Goal: Task Accomplishment & Management: Use online tool/utility

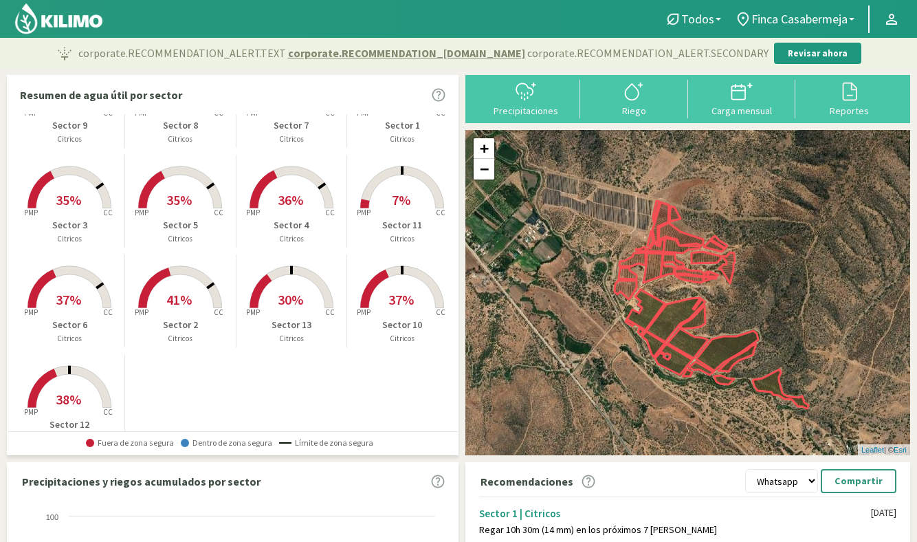
scroll to position [96, 0]
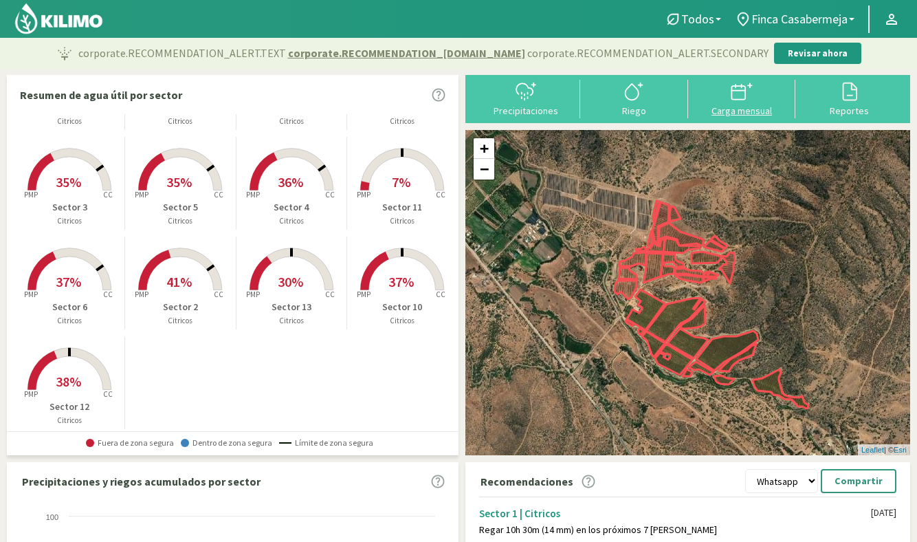
click at [731, 102] on icon at bounding box center [742, 91] width 22 height 22
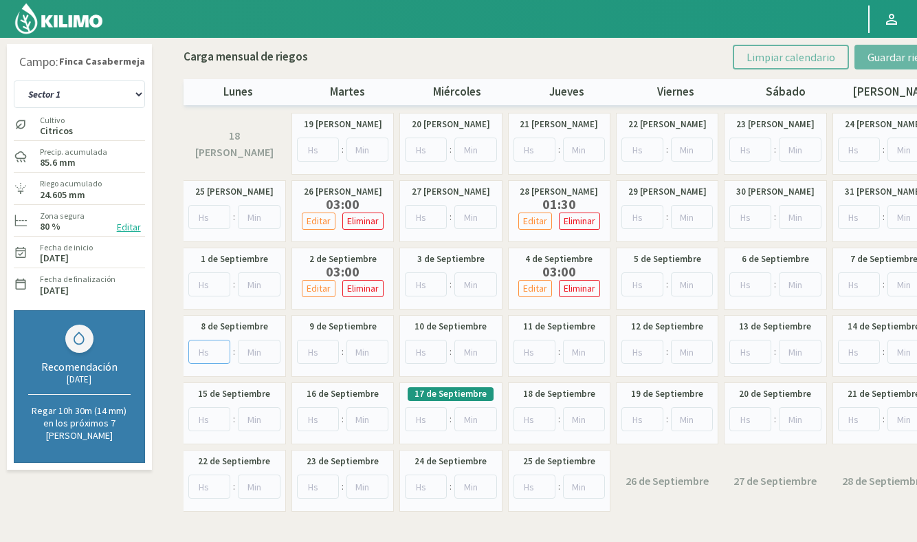
click at [205, 351] on input "number" at bounding box center [209, 352] width 43 height 24
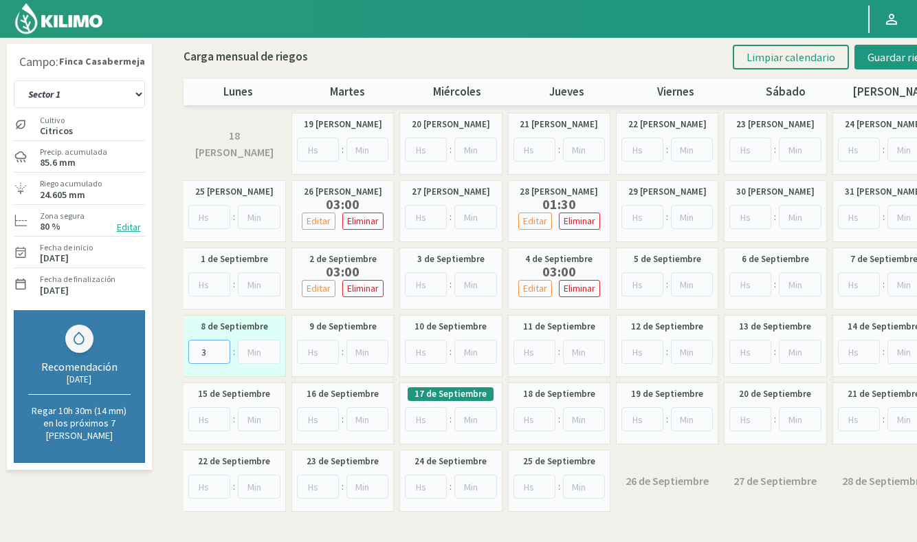
type input "3"
click at [420, 353] on input "number" at bounding box center [426, 352] width 42 height 24
type input "3"
click at [637, 349] on input "number" at bounding box center [643, 352] width 42 height 24
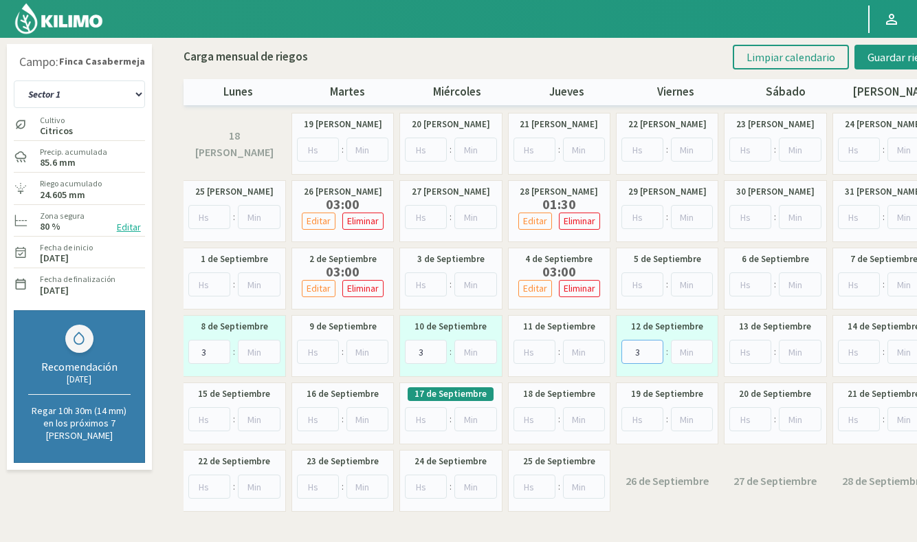
type input "3"
click at [753, 286] on input "number" at bounding box center [751, 284] width 42 height 24
type input "1"
click at [745, 350] on input "number" at bounding box center [751, 352] width 42 height 24
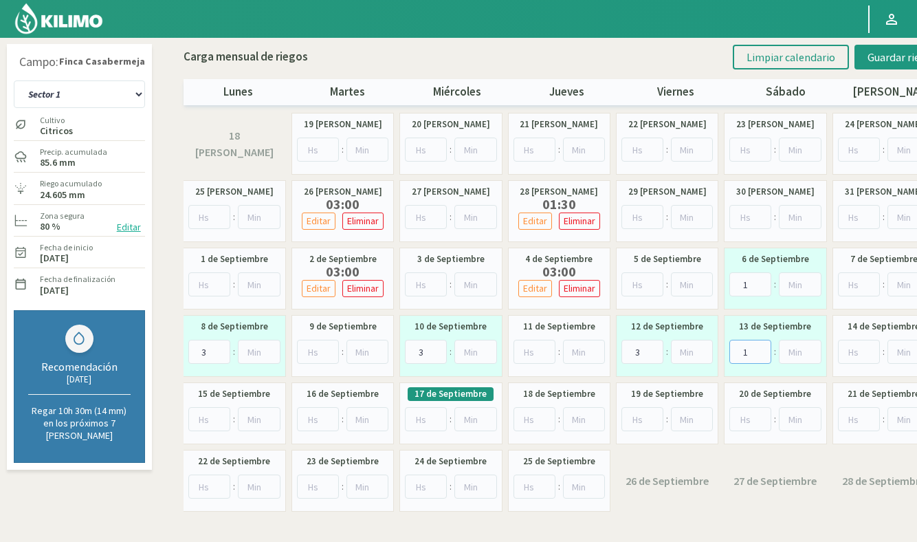
type input "1"
click at [206, 419] on input "number" at bounding box center [209, 419] width 43 height 24
type input "3"
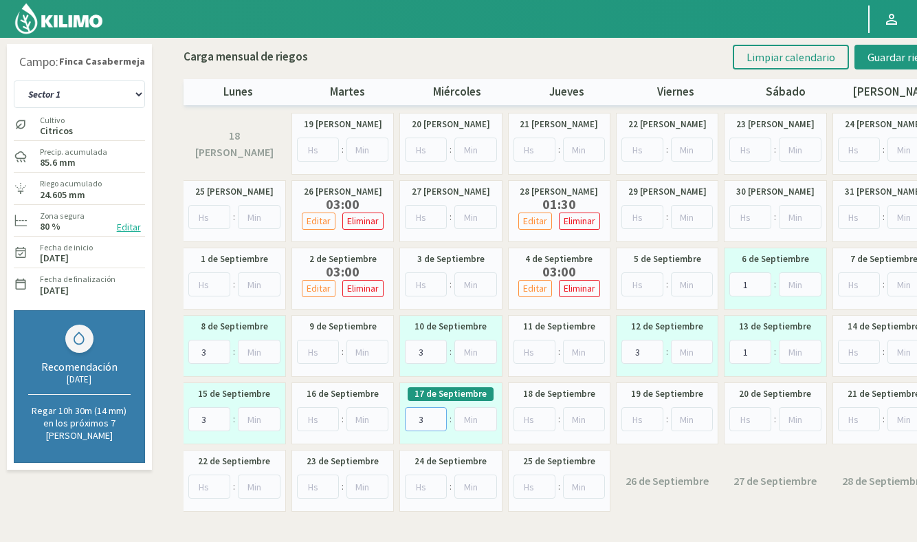
click at [419, 417] on input "3" at bounding box center [426, 419] width 42 height 24
type input "3"
click at [642, 421] on input "number" at bounding box center [643, 419] width 42 height 24
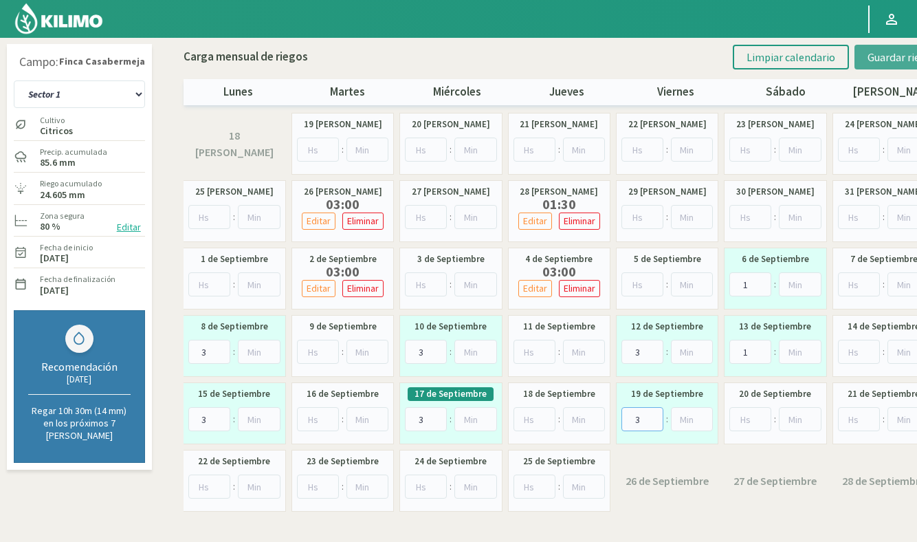
type input "3"
click at [898, 63] on span "Guardar riegos" at bounding box center [902, 57] width 69 height 14
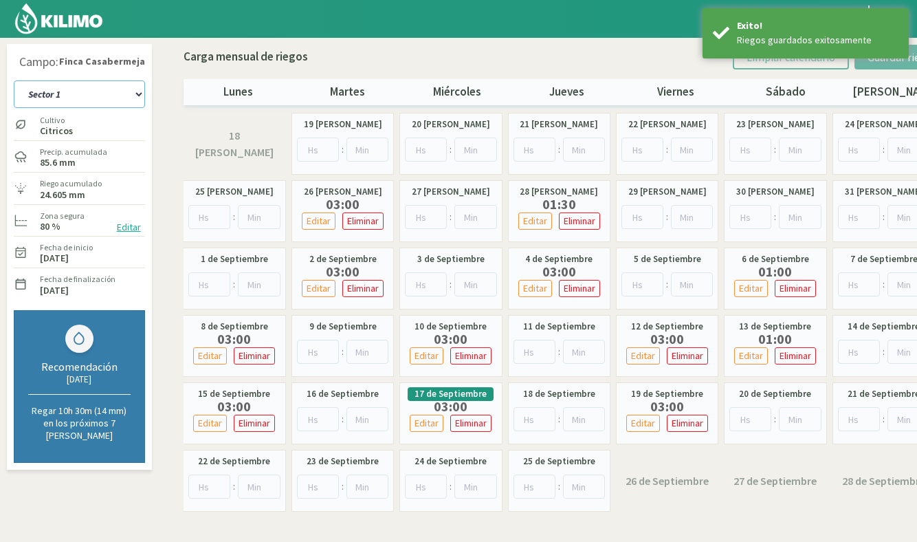
click at [79, 96] on select "Sector 1 Sector 10 Sector 11 Sector 12 Sector 13 Sector 2 Sector 3 Sector 4 Sec…" at bounding box center [79, 94] width 131 height 28
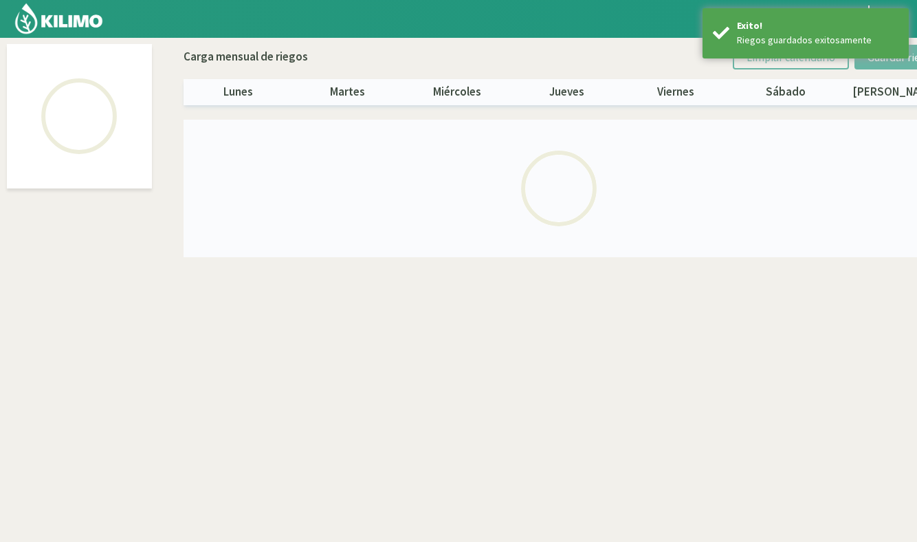
select select "5: Object"
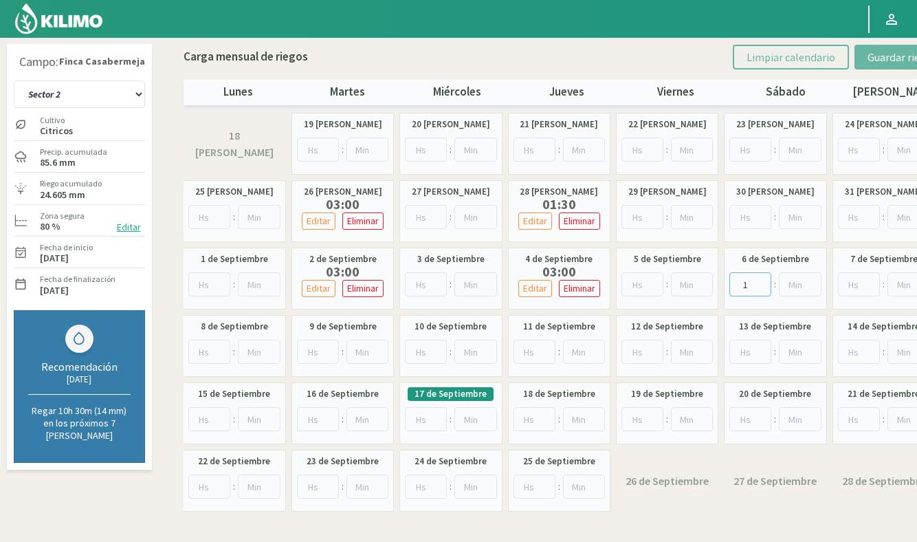
click at [750, 279] on input "1" at bounding box center [751, 284] width 42 height 24
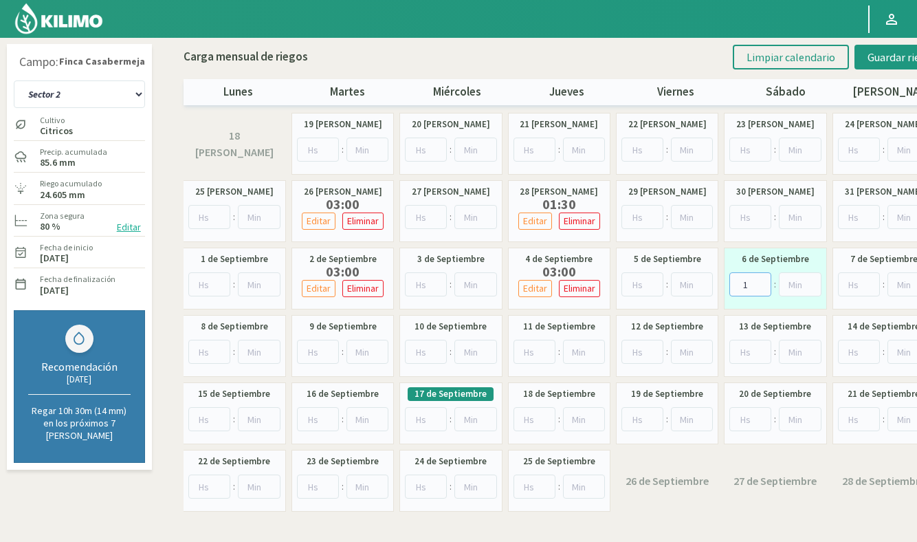
type input "1"
click at [204, 349] on input "number" at bounding box center [209, 352] width 43 height 24
type input "3"
click at [421, 350] on input "number" at bounding box center [426, 352] width 42 height 24
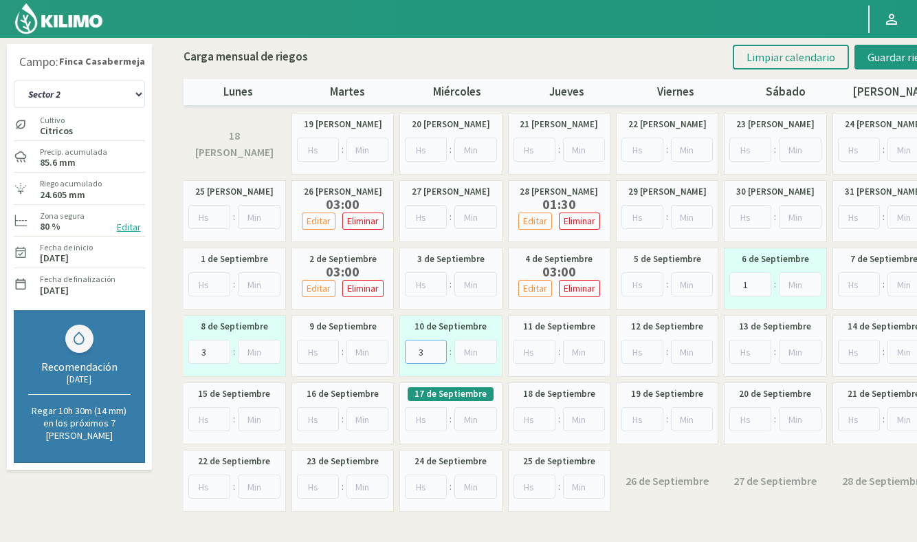
type input "3"
click at [642, 348] on input "number" at bounding box center [643, 352] width 42 height 24
type input "3"
click at [207, 418] on input "number" at bounding box center [209, 419] width 43 height 24
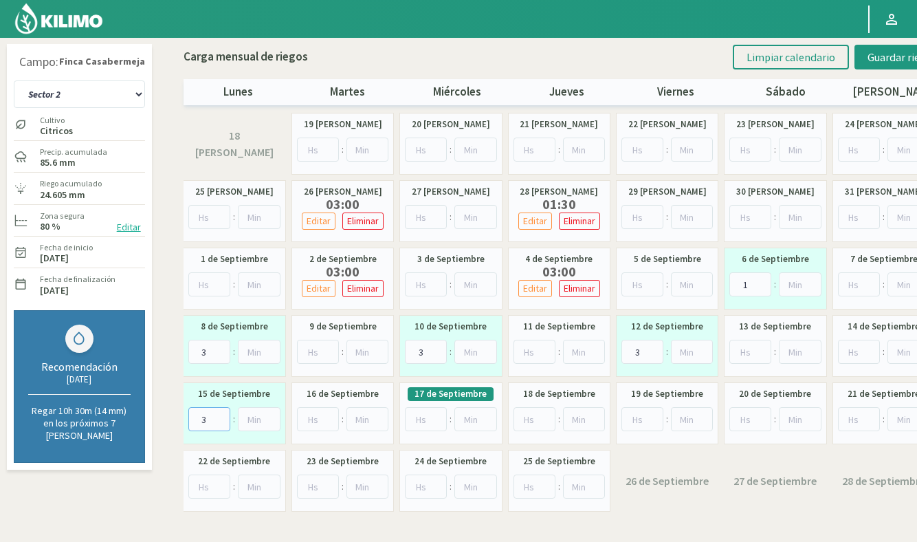
type input "3"
click at [326, 415] on input "1" at bounding box center [318, 419] width 42 height 24
click at [322, 417] on input "1" at bounding box center [318, 419] width 42 height 24
drag, startPoint x: 322, startPoint y: 417, endPoint x: 296, endPoint y: 419, distance: 26.2
click at [296, 419] on div "16 de Septiembre 1 :" at bounding box center [343, 413] width 102 height 62
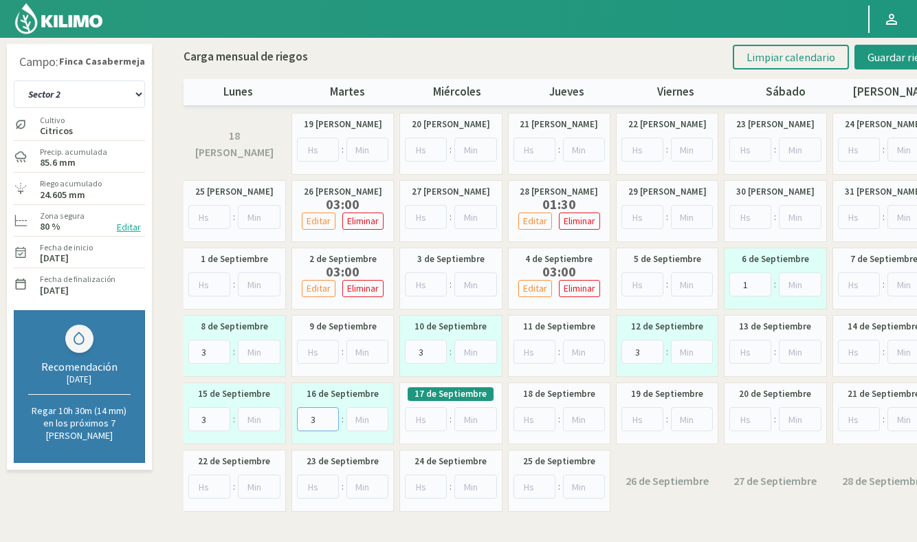
type input "3"
drag, startPoint x: 526, startPoint y: 415, endPoint x: 538, endPoint y: 415, distance: 12.4
click at [527, 415] on input "number" at bounding box center [535, 419] width 42 height 24
type input "3"
click at [637, 417] on input "number" at bounding box center [643, 419] width 42 height 24
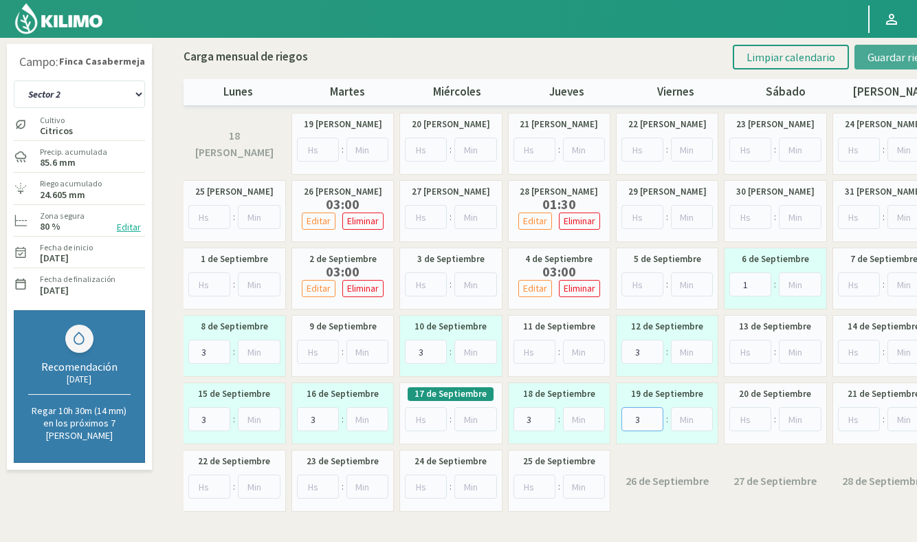
type input "3"
click at [888, 60] on span "Guardar riegos" at bounding box center [902, 57] width 69 height 14
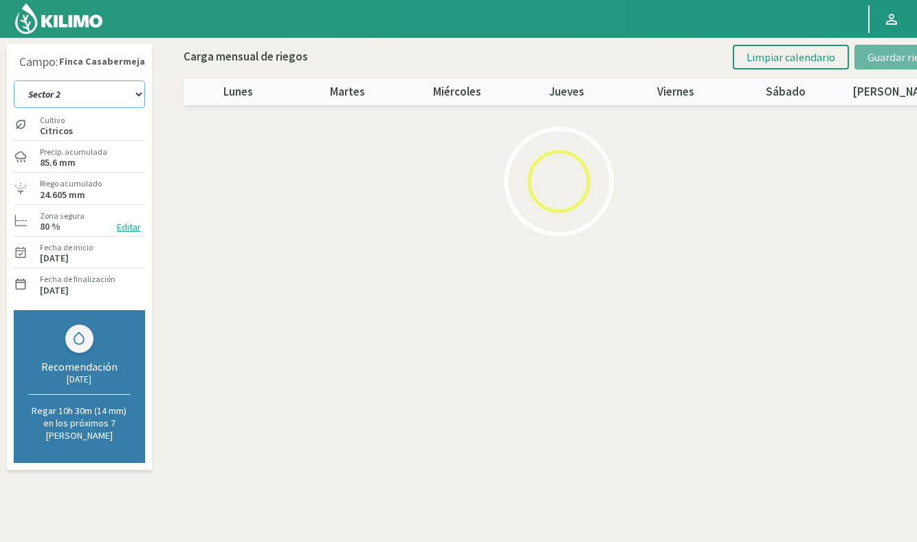
click at [93, 100] on select "Sector 1 Sector 10 Sector 11 Sector 12 Sector 13 Sector 2 Sector 3 Sector 4 Sec…" at bounding box center [79, 94] width 131 height 28
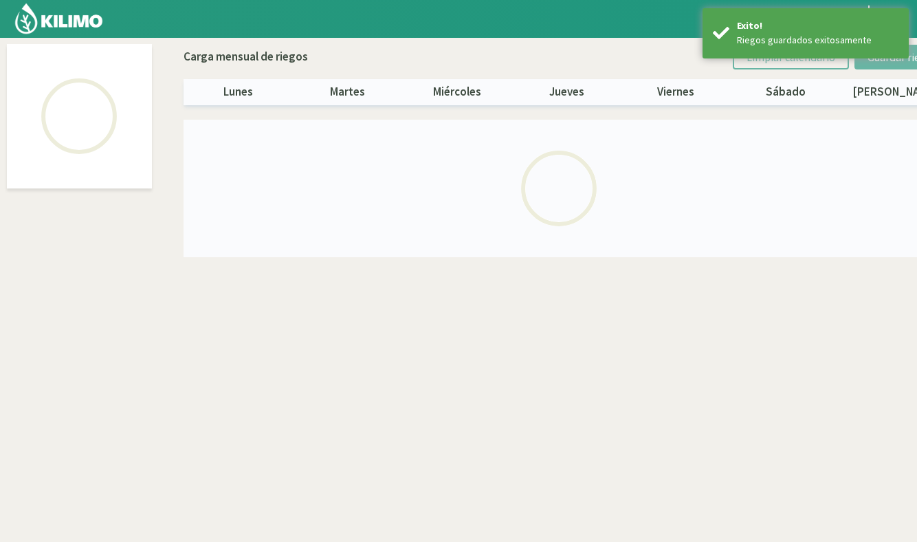
select select "6: Object"
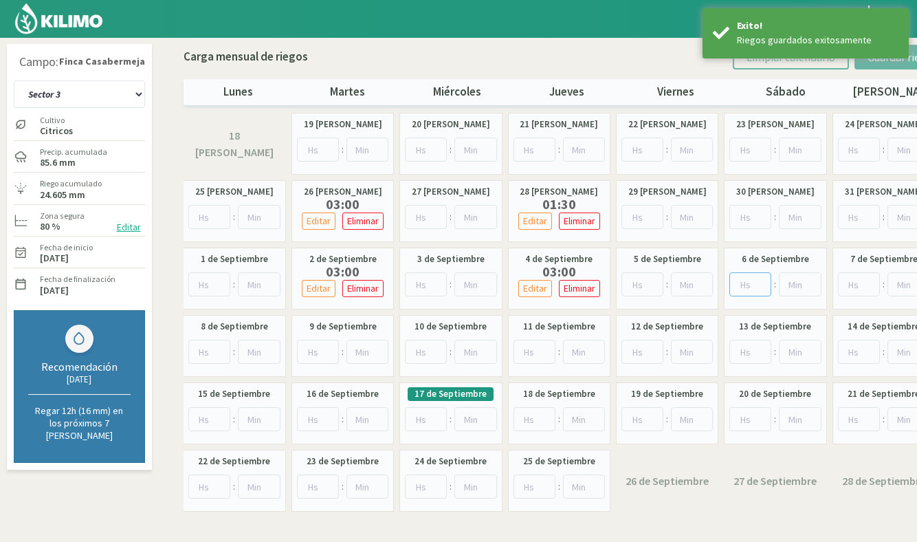
click at [752, 285] on input "number" at bounding box center [751, 284] width 42 height 24
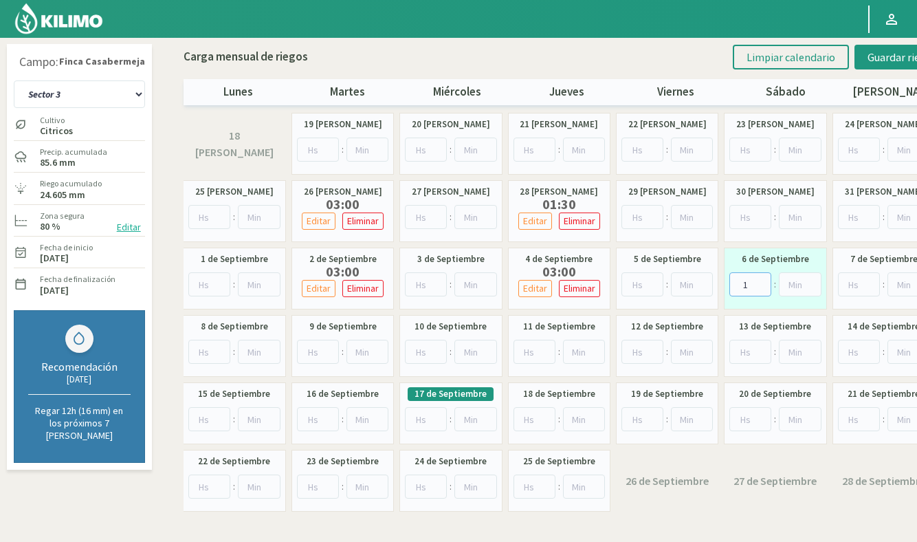
type input "1"
click at [210, 349] on input "number" at bounding box center [209, 352] width 43 height 24
type input "3"
drag, startPoint x: 426, startPoint y: 351, endPoint x: 524, endPoint y: 349, distance: 97.7
click at [426, 351] on input "number" at bounding box center [426, 352] width 42 height 24
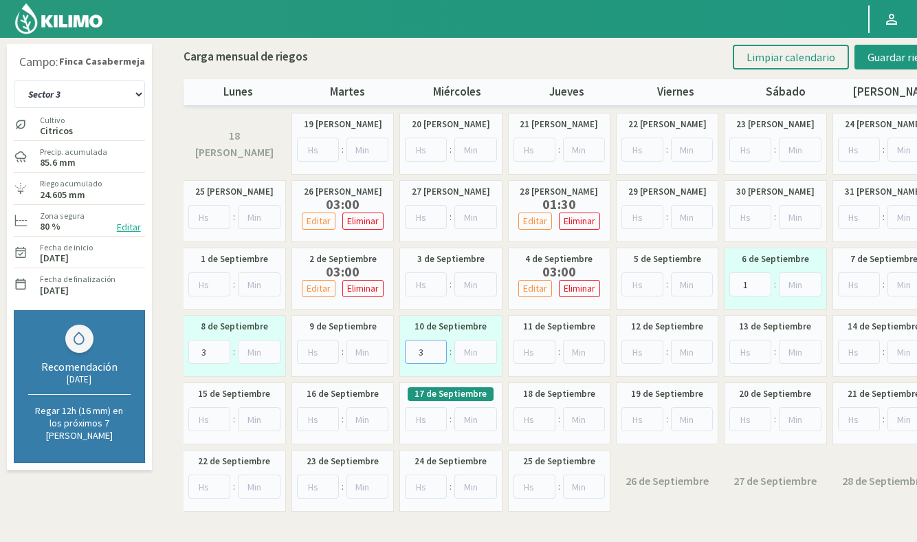
type input "3"
click at [642, 353] on input "number" at bounding box center [643, 352] width 42 height 24
type input "3"
click at [744, 347] on input "number" at bounding box center [751, 352] width 42 height 24
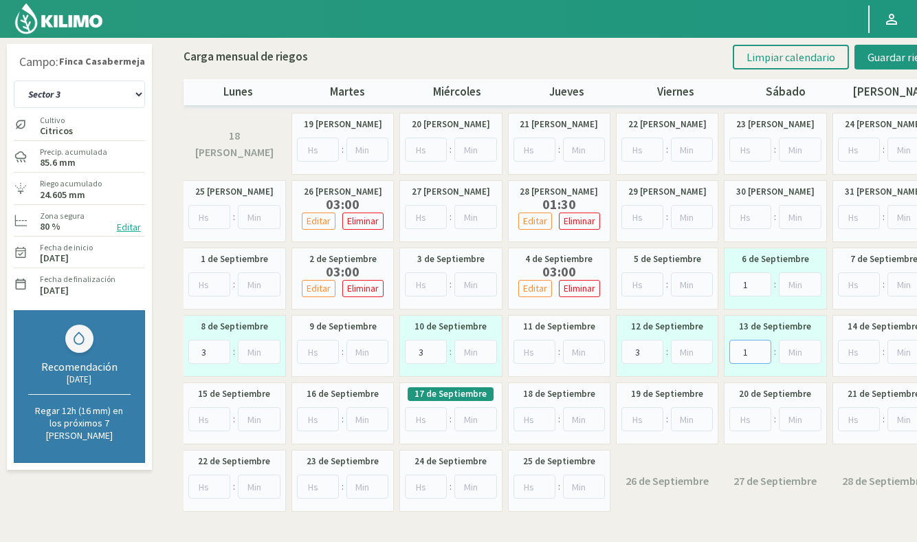
type input "1"
click at [208, 415] on input "number" at bounding box center [209, 419] width 43 height 24
type input "3"
click at [422, 415] on input "number" at bounding box center [426, 419] width 42 height 24
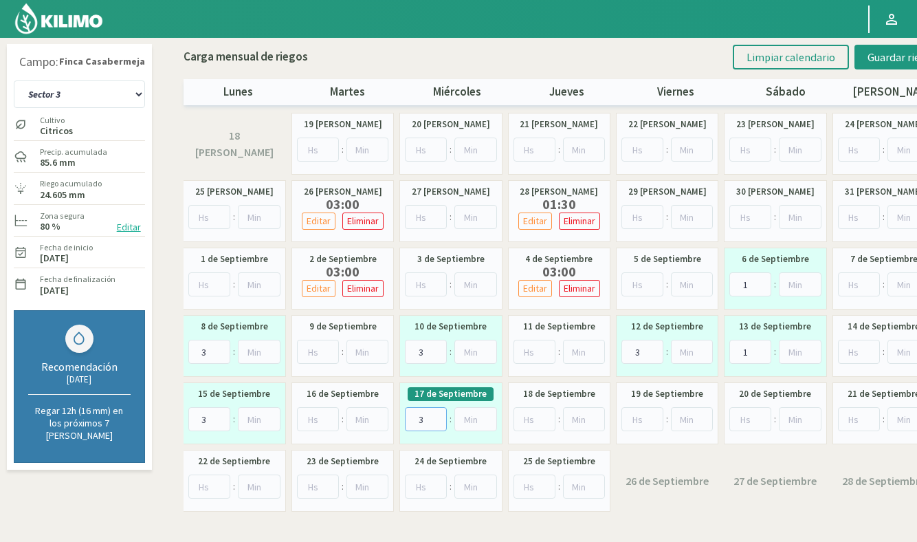
type input "3"
click at [644, 417] on input "number" at bounding box center [643, 419] width 42 height 24
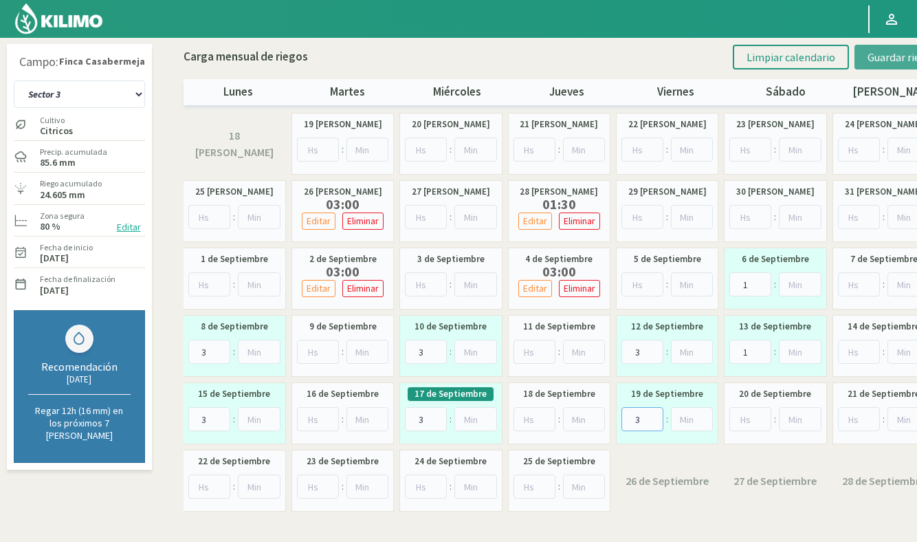
type input "3"
click at [888, 61] on span "Guardar riegos" at bounding box center [902, 57] width 69 height 14
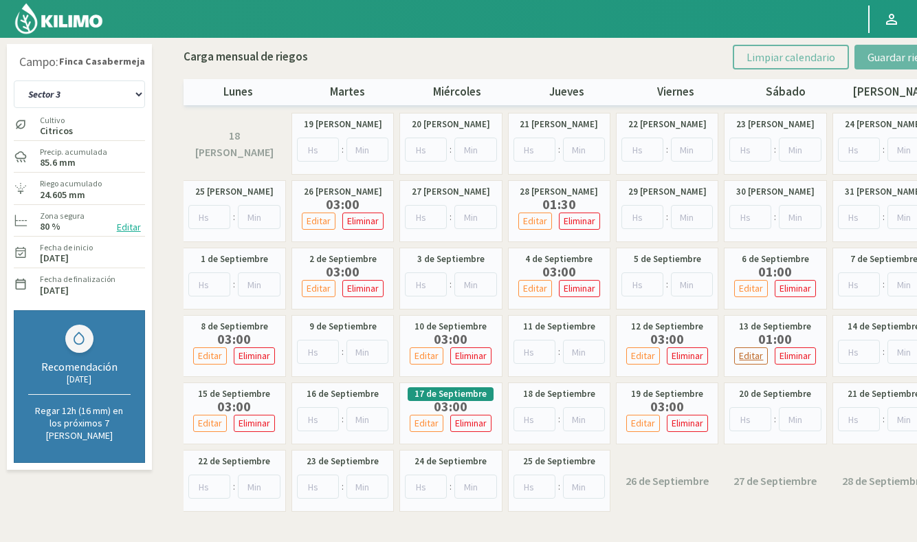
click at [756, 357] on p "Editar" at bounding box center [751, 356] width 24 height 16
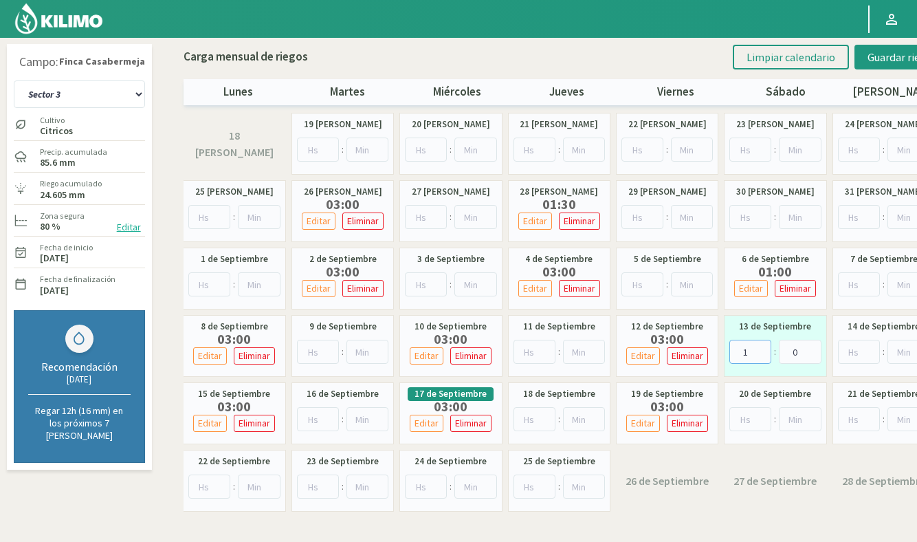
drag, startPoint x: 752, startPoint y: 352, endPoint x: 729, endPoint y: 353, distance: 23.4
click at [729, 353] on div "13 de Septiembre 1 : 0" at bounding box center [775, 346] width 102 height 62
type input "3"
click at [879, 61] on span "Guardar riegos" at bounding box center [902, 57] width 69 height 14
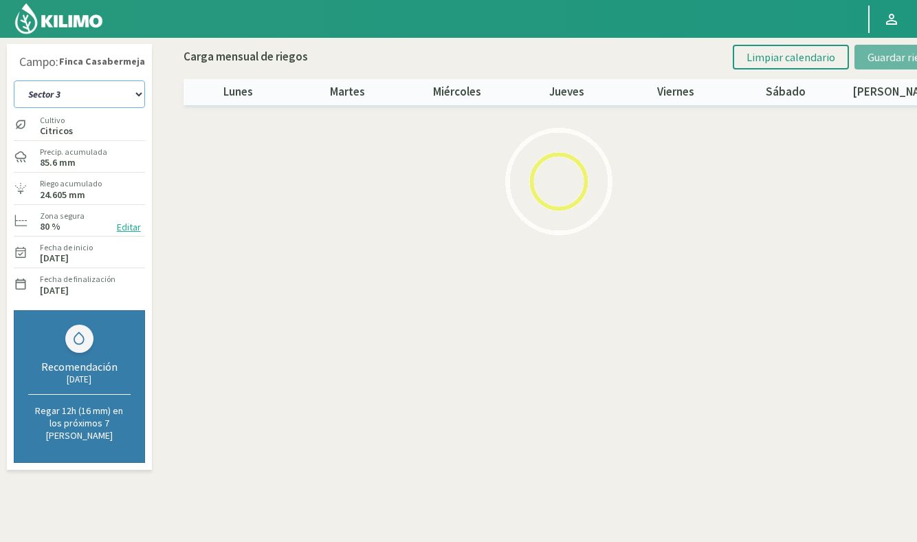
click at [80, 95] on select "Sector 1 Sector 10 Sector 11 Sector 12 Sector 13 Sector 2 Sector 3 Sector 4 Sec…" at bounding box center [79, 94] width 131 height 28
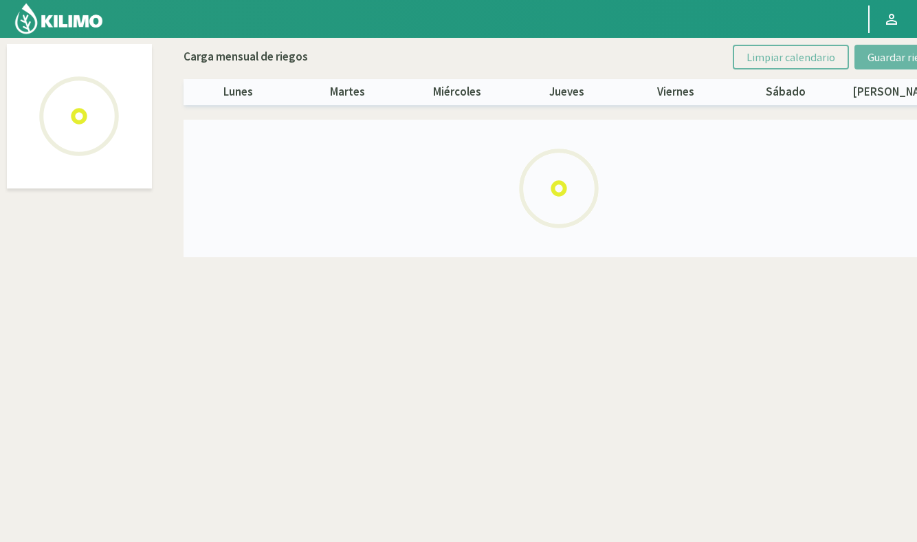
select select "7: Object"
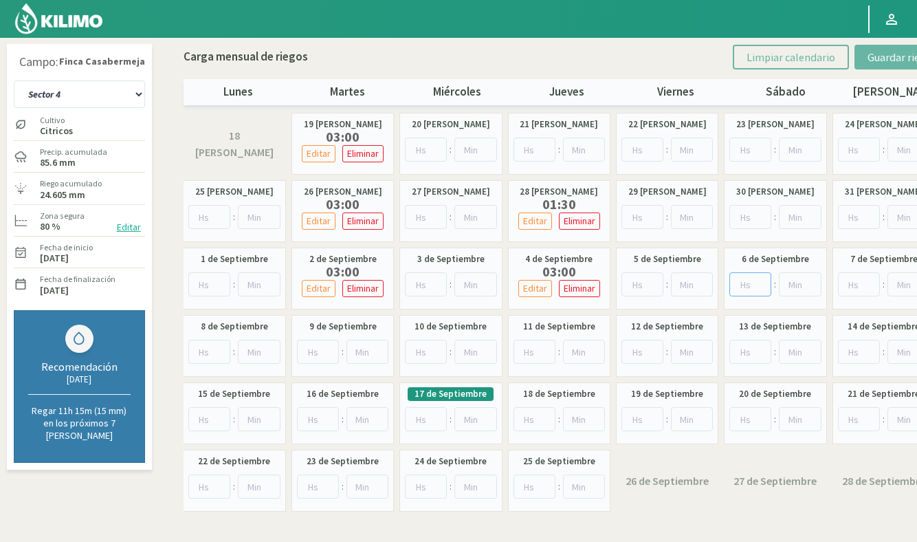
scroll to position [2, 0]
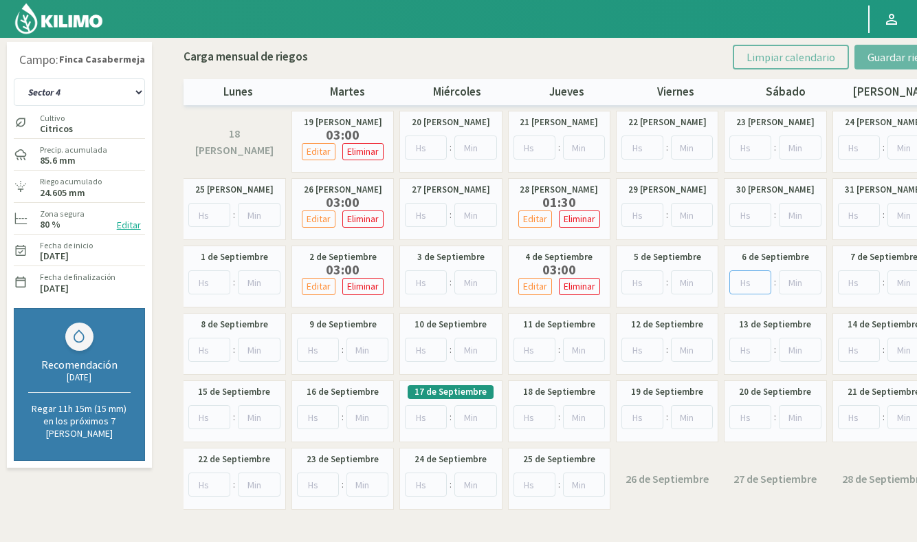
click at [745, 281] on input "number" at bounding box center [751, 282] width 42 height 24
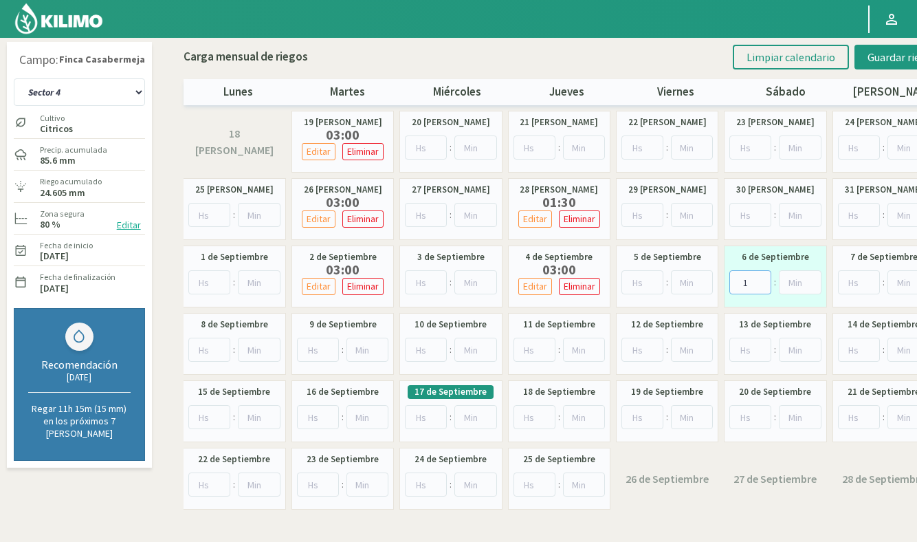
type input "1"
drag, startPoint x: 209, startPoint y: 346, endPoint x: 245, endPoint y: 345, distance: 36.5
click at [209, 346] on input "number" at bounding box center [209, 350] width 43 height 24
type input "3"
click at [424, 347] on input "number" at bounding box center [426, 350] width 42 height 24
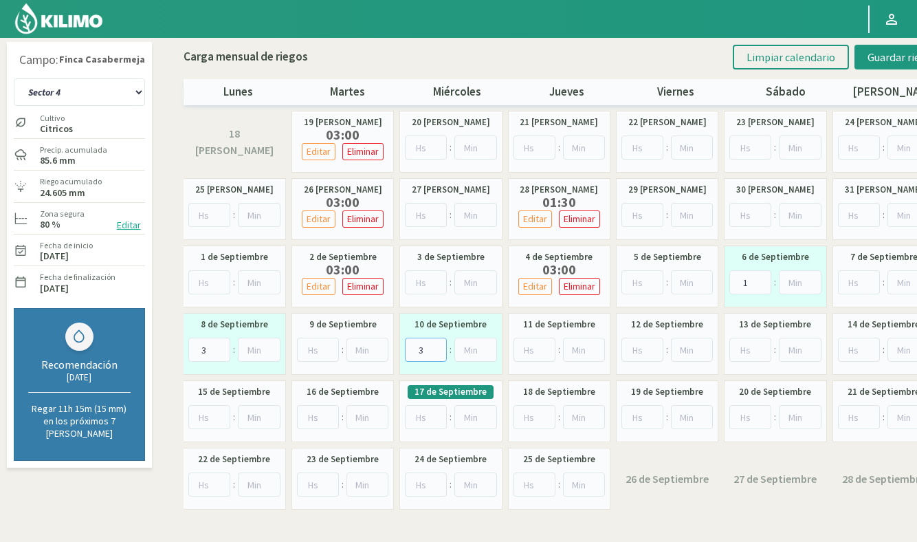
type input "3"
click at [635, 347] on input "number" at bounding box center [643, 350] width 42 height 24
type input "3"
click at [740, 346] on input "number" at bounding box center [751, 350] width 42 height 24
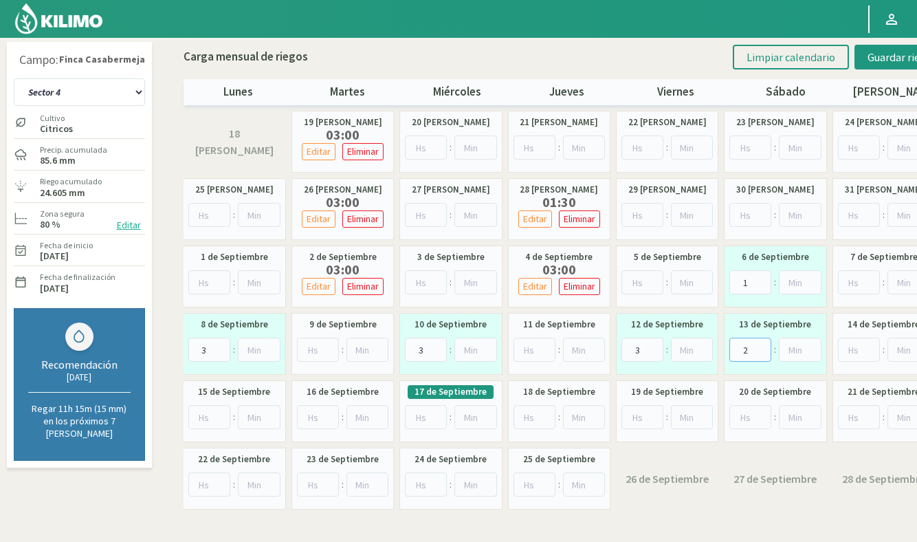
type input "2"
click at [205, 419] on input "number" at bounding box center [209, 417] width 43 height 24
type input "3"
click at [426, 414] on input "number" at bounding box center [426, 417] width 42 height 24
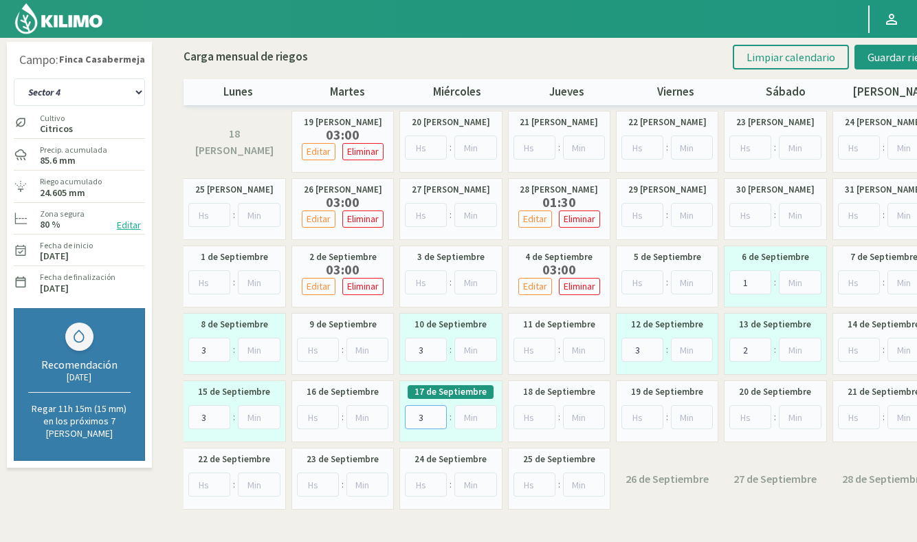
type input "3"
click at [644, 418] on input "number" at bounding box center [643, 417] width 42 height 24
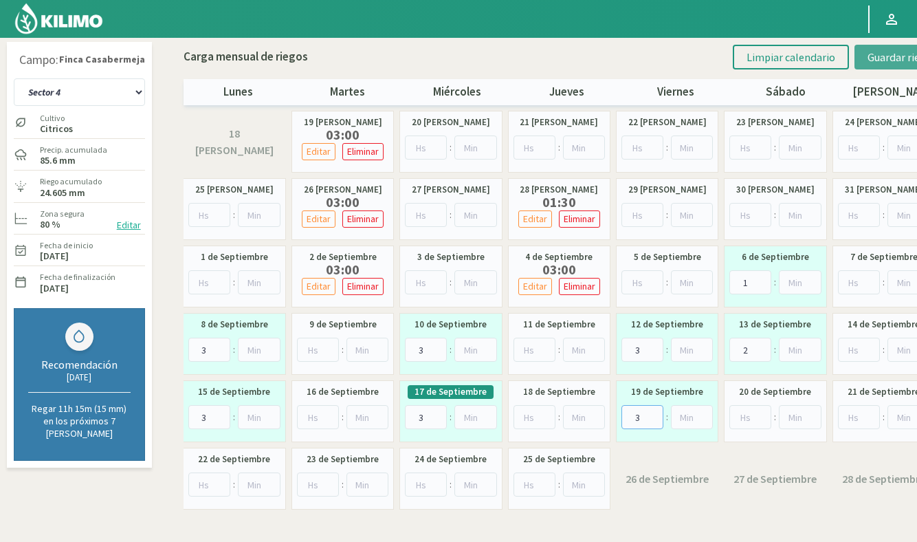
type input "3"
click at [904, 55] on span "Guardar riegos" at bounding box center [902, 57] width 69 height 14
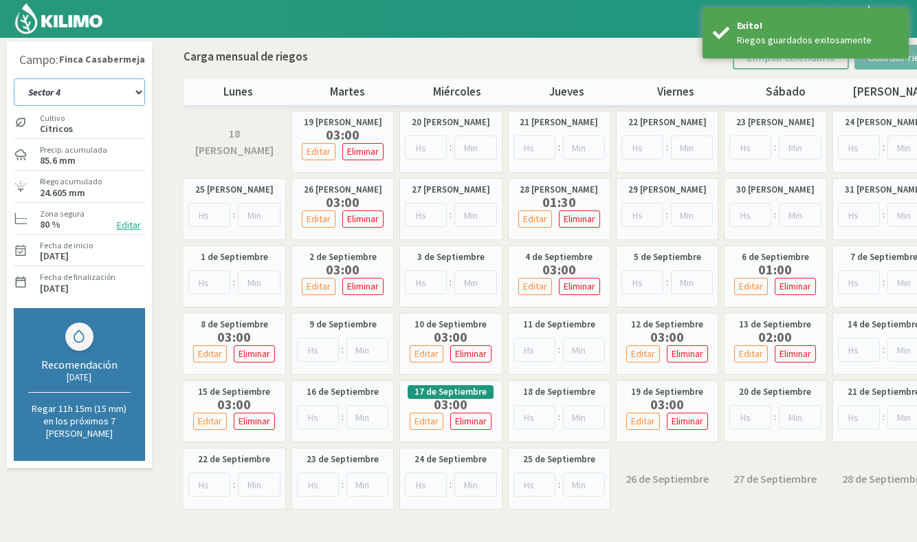
click at [86, 94] on select "Sector 1 Sector 10 Sector 11 Sector 12 Sector 13 Sector 2 Sector 3 Sector 4 Sec…" at bounding box center [79, 92] width 131 height 28
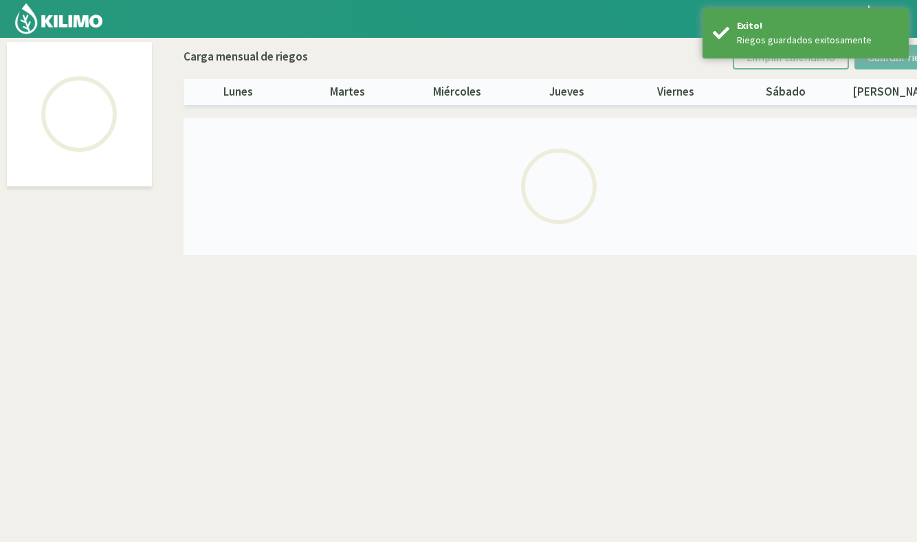
select select "8: Object"
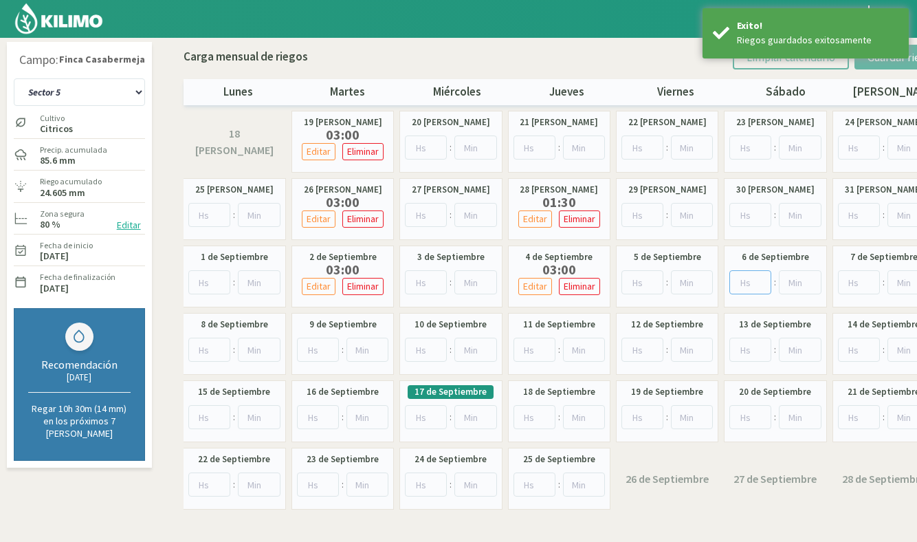
click at [748, 280] on input "number" at bounding box center [751, 282] width 42 height 24
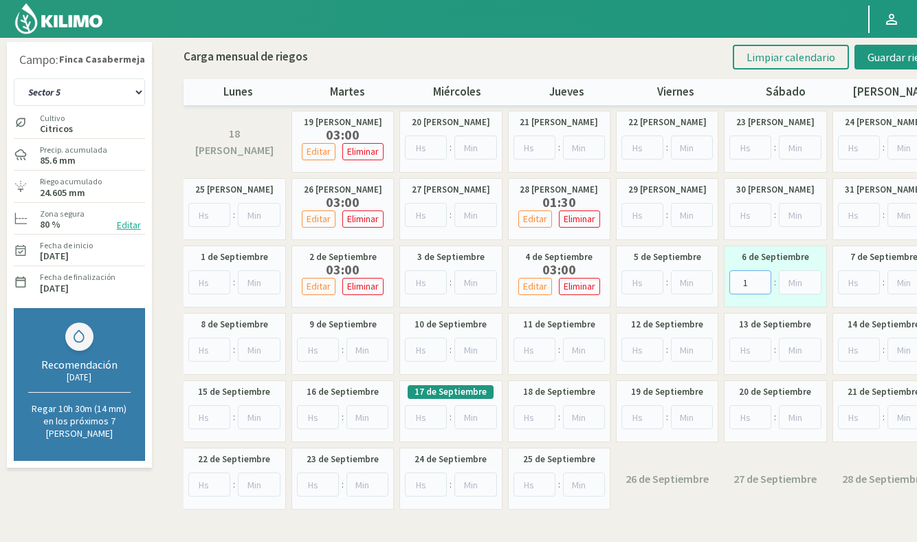
type input "1"
click at [208, 351] on input "number" at bounding box center [209, 350] width 43 height 24
type input "3"
drag, startPoint x: 420, startPoint y: 352, endPoint x: 439, endPoint y: 351, distance: 19.3
click at [419, 352] on input "number" at bounding box center [426, 350] width 42 height 24
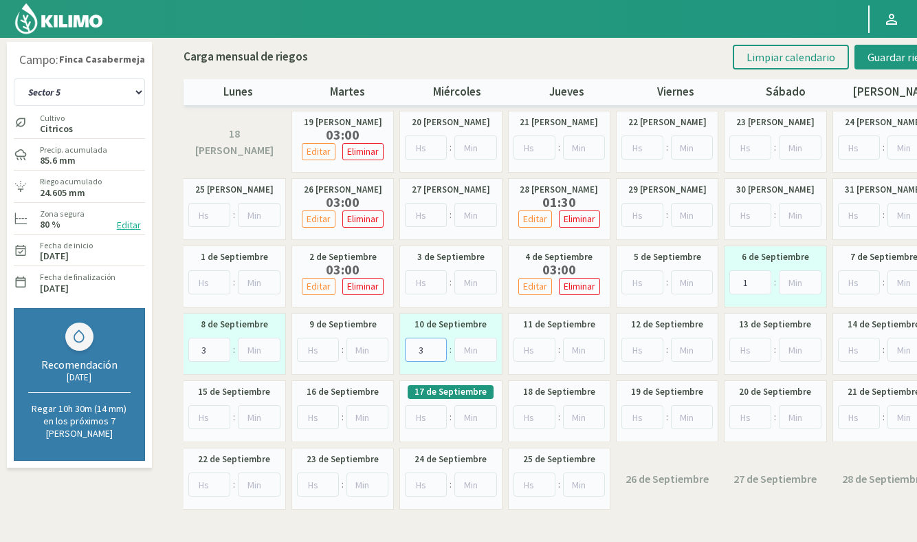
type input "3"
click at [635, 349] on input "number" at bounding box center [643, 350] width 42 height 24
type input "3"
click at [213, 411] on input "number" at bounding box center [209, 417] width 43 height 24
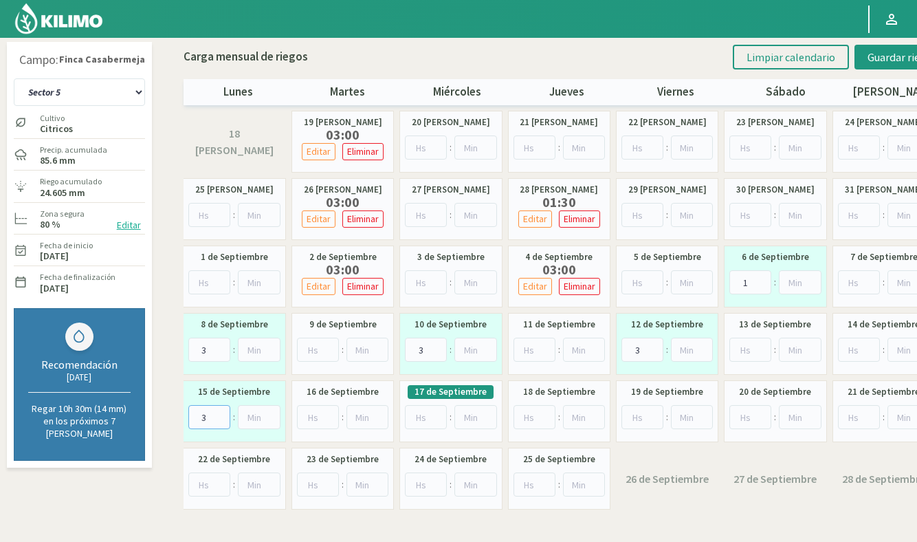
type input "3"
click at [748, 343] on input "number" at bounding box center [751, 350] width 42 height 24
type input "1"
click at [426, 411] on input "number" at bounding box center [426, 417] width 42 height 24
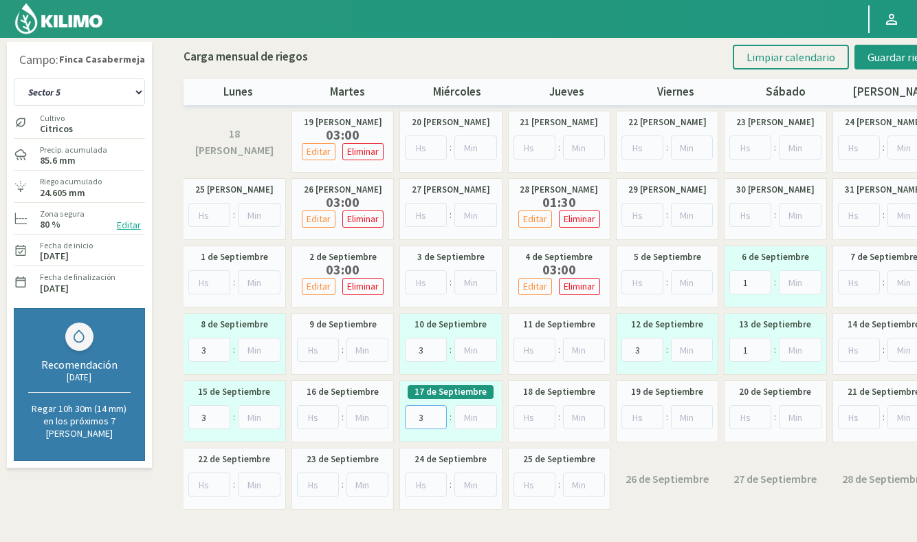
type input "3"
click at [640, 417] on input "number" at bounding box center [643, 417] width 42 height 24
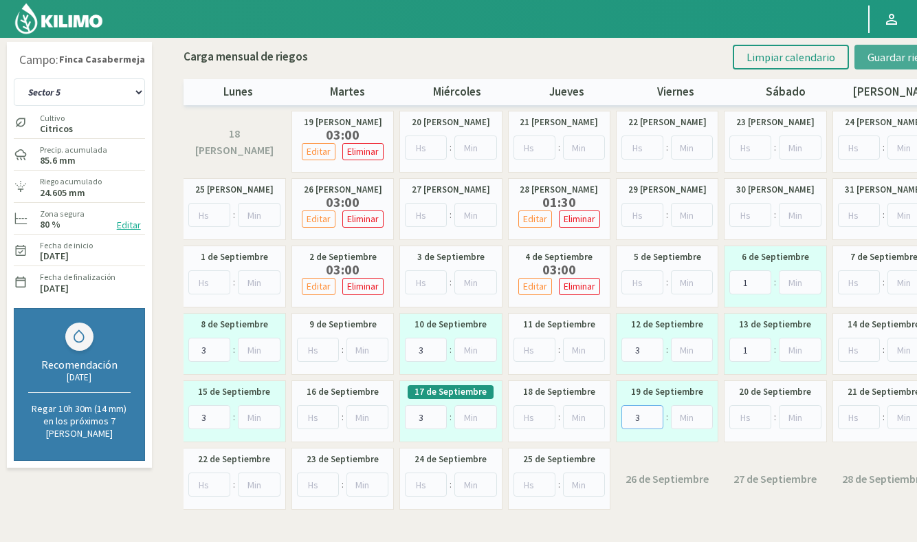
type input "3"
click at [884, 58] on span "Guardar riegos" at bounding box center [902, 57] width 69 height 14
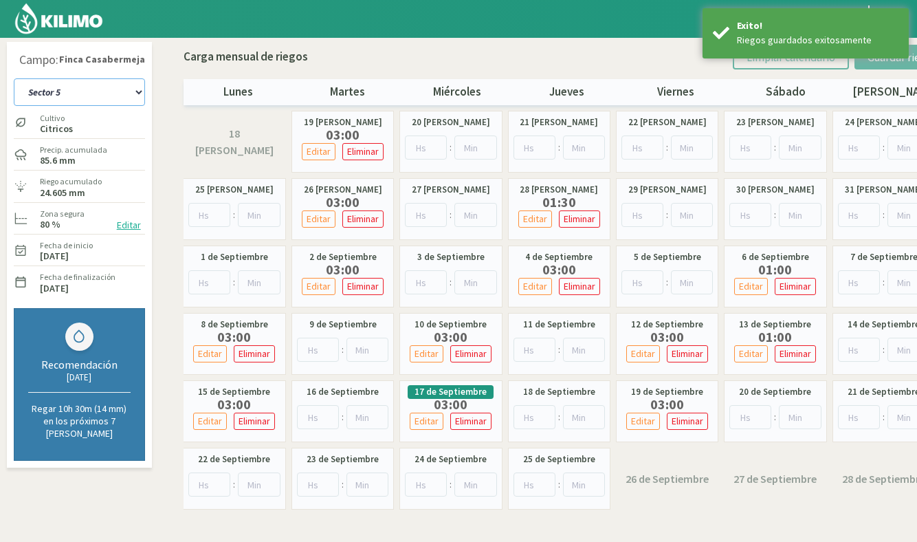
click at [94, 91] on select "Sector 1 Sector 10 Sector 11 Sector 12 Sector 13 Sector 2 Sector 3 Sector 4 Sec…" at bounding box center [79, 92] width 131 height 28
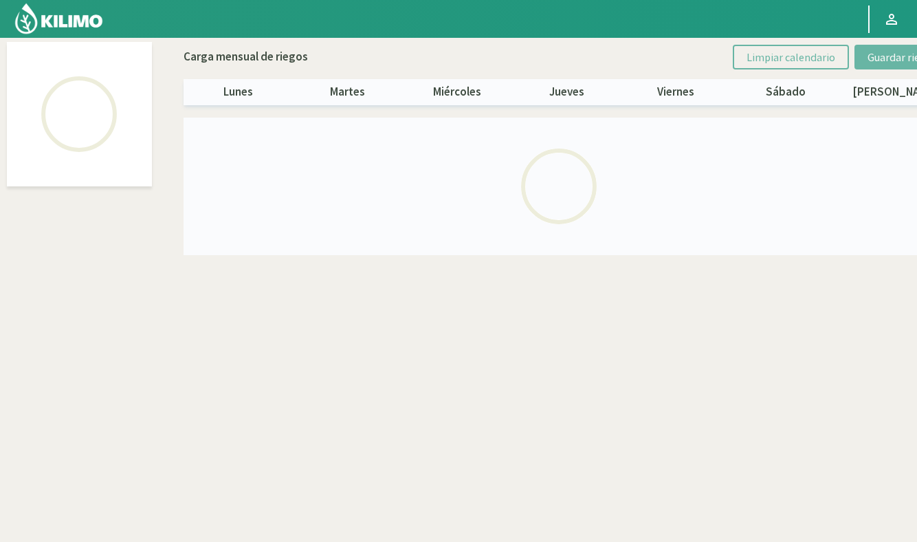
select select "9: Object"
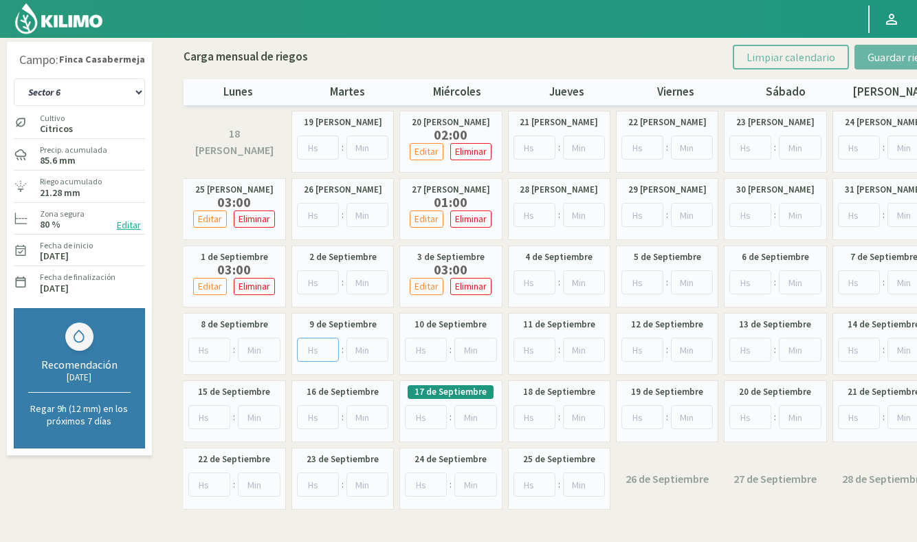
click at [320, 353] on input "number" at bounding box center [318, 350] width 42 height 24
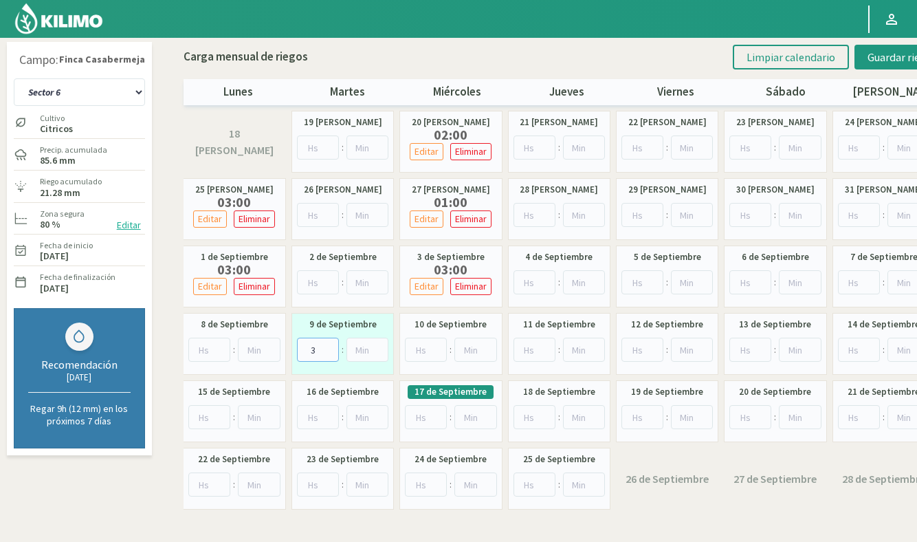
type input "3"
click at [523, 350] on input "number" at bounding box center [535, 350] width 42 height 24
type input "3"
click at [752, 352] on input "number" at bounding box center [751, 350] width 42 height 24
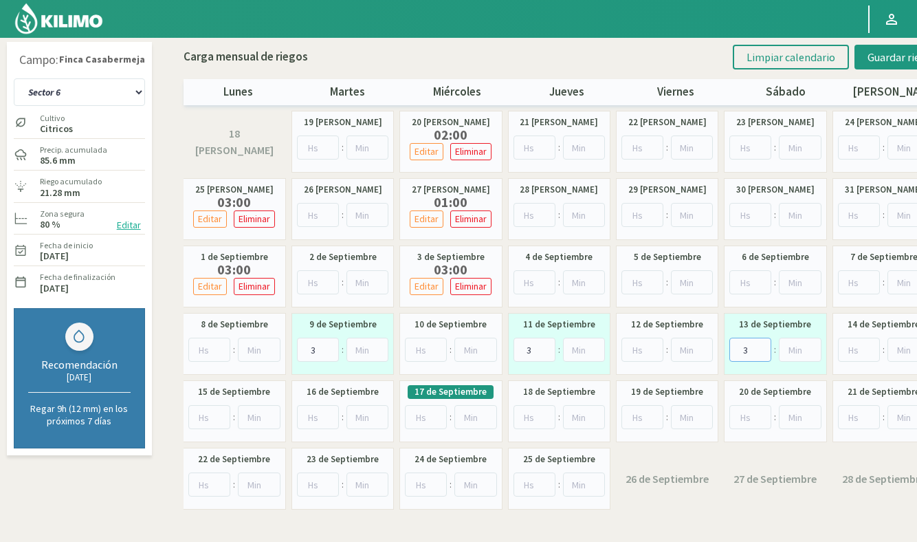
type input "3"
click at [313, 422] on input "number" at bounding box center [318, 417] width 42 height 24
type input "3"
click at [530, 415] on input "3" at bounding box center [535, 417] width 42 height 24
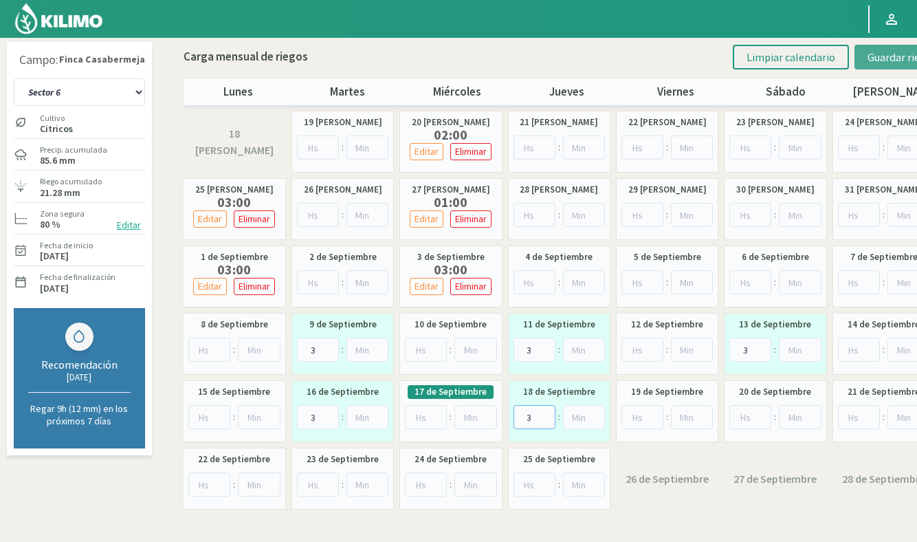
type input "3"
click at [873, 52] on span "Guardar riegos" at bounding box center [902, 57] width 69 height 14
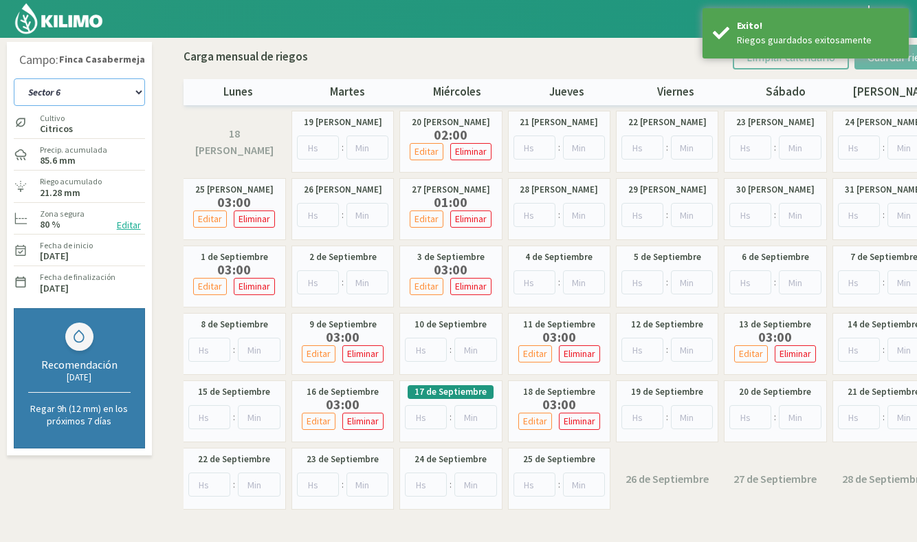
click at [105, 83] on select "Sector 1 Sector 10 Sector 11 Sector 12 Sector 13 Sector 2 Sector 3 Sector 4 Sec…" at bounding box center [79, 92] width 131 height 28
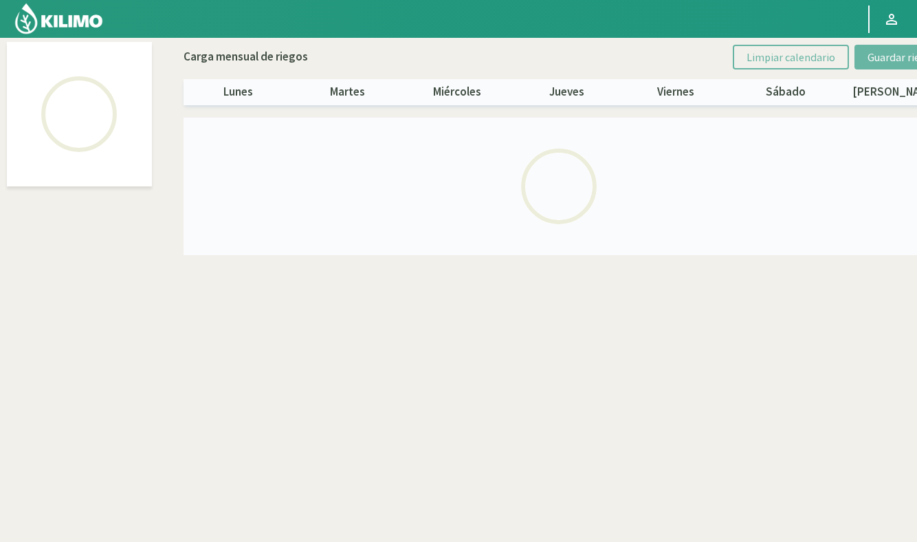
select select "10: Object"
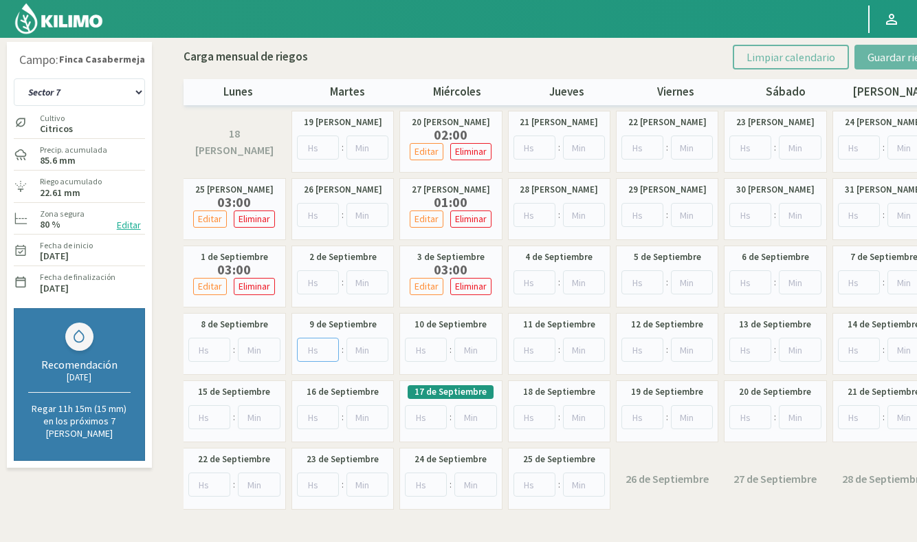
click at [323, 349] on input "number" at bounding box center [318, 350] width 42 height 24
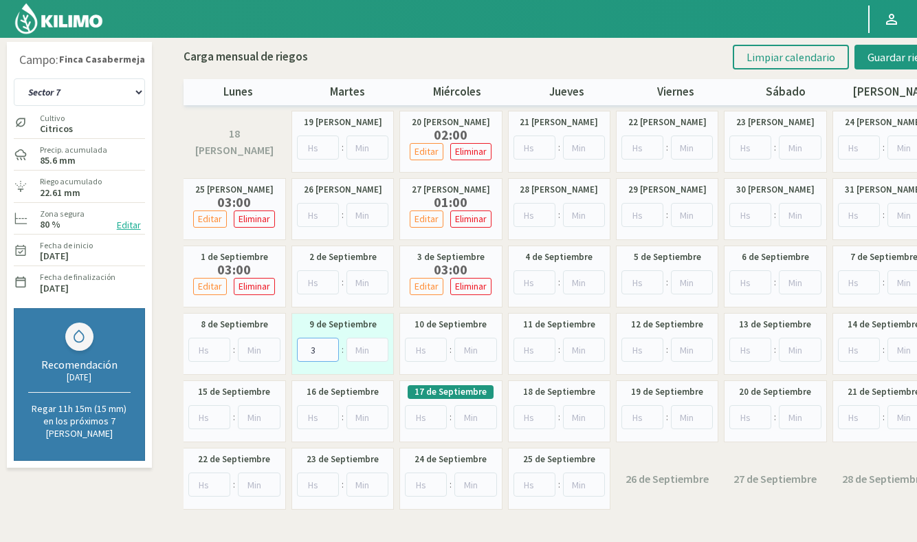
type input "3"
click at [531, 342] on input "number" at bounding box center [535, 350] width 42 height 24
type input "3"
click at [744, 347] on input "number" at bounding box center [751, 350] width 42 height 24
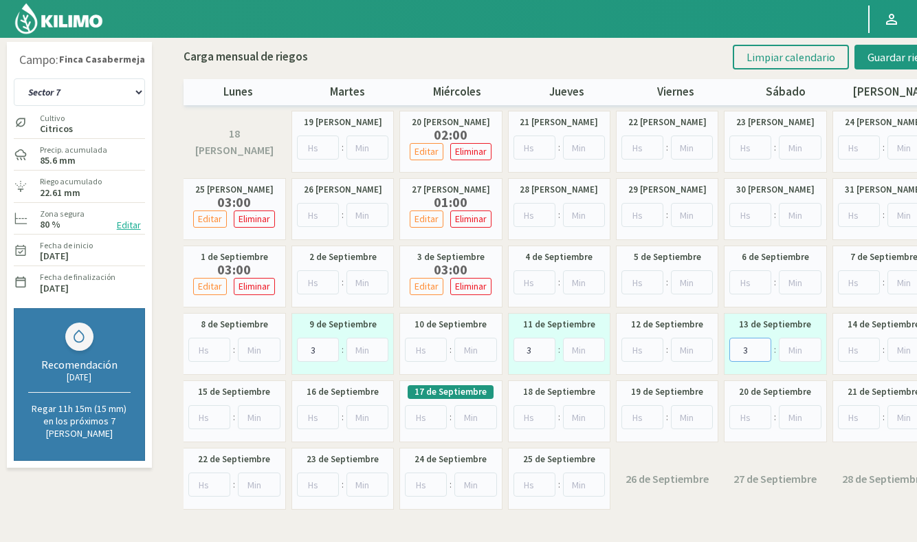
type input "3"
drag, startPoint x: 321, startPoint y: 421, endPoint x: 331, endPoint y: 421, distance: 9.6
click at [321, 421] on input "number" at bounding box center [318, 417] width 42 height 24
type input "3"
click at [532, 417] on input "number" at bounding box center [535, 417] width 42 height 24
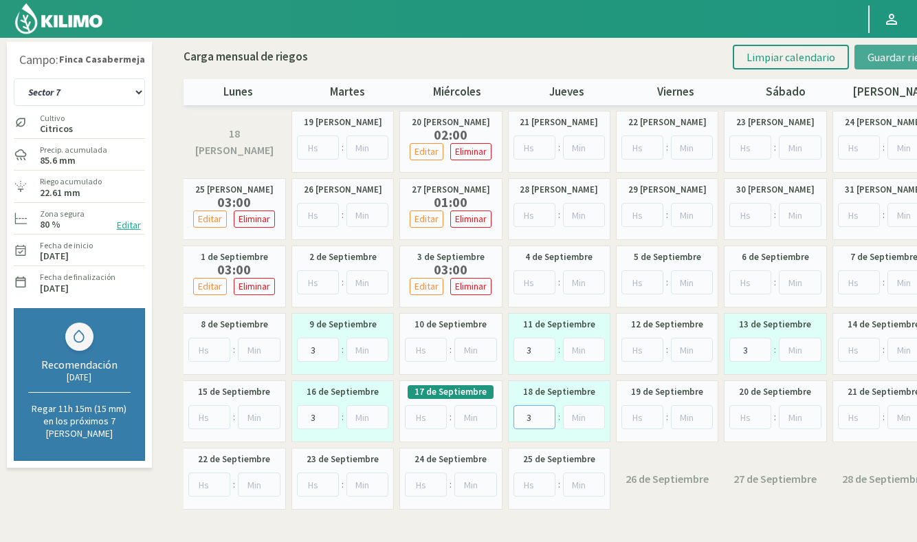
type input "3"
click at [883, 54] on span "Guardar riegos" at bounding box center [902, 57] width 69 height 14
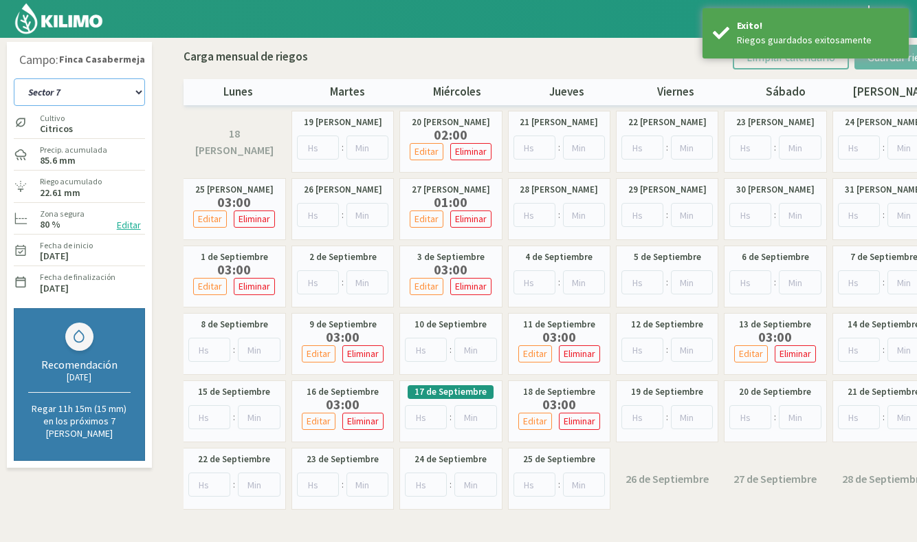
click at [73, 94] on select "Sector 1 Sector 10 Sector 11 Sector 12 Sector 13 Sector 2 Sector 3 Sector 4 Sec…" at bounding box center [79, 92] width 131 height 28
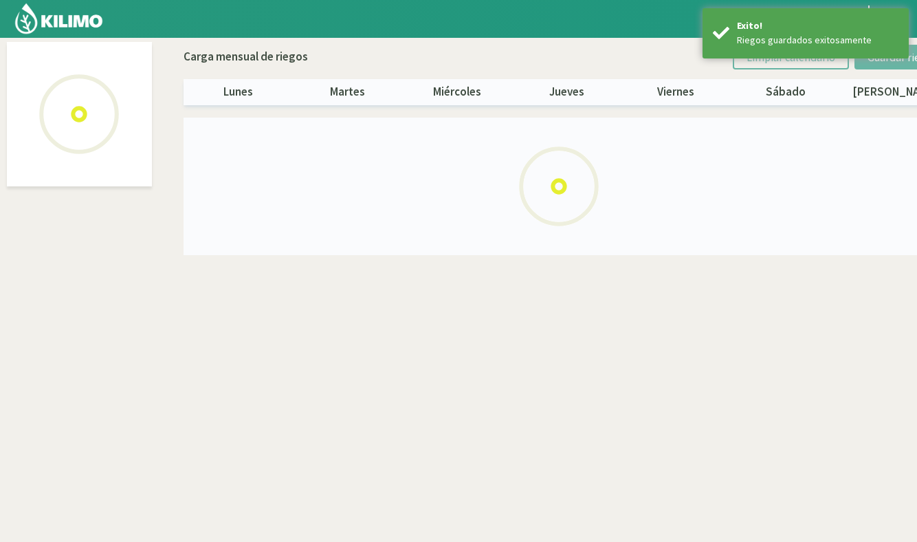
select select "11: Object"
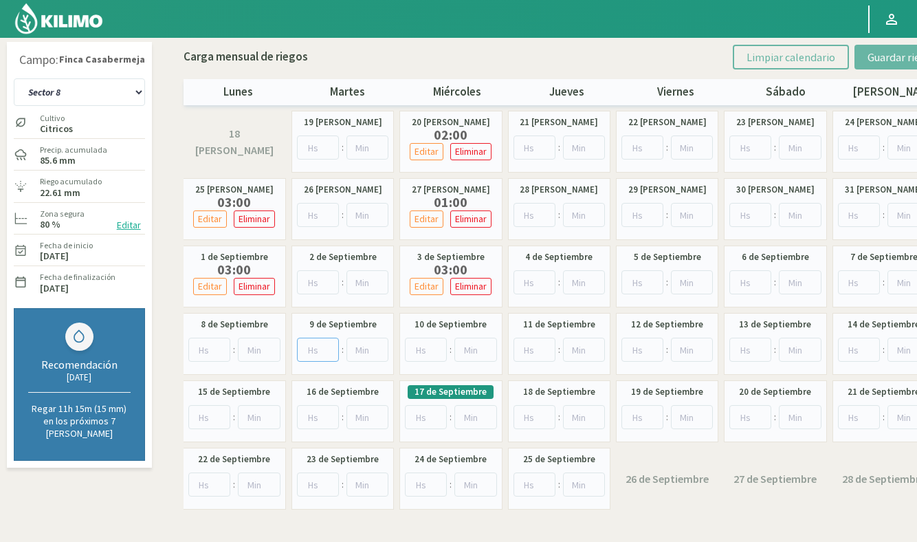
click at [323, 349] on input "number" at bounding box center [318, 350] width 42 height 24
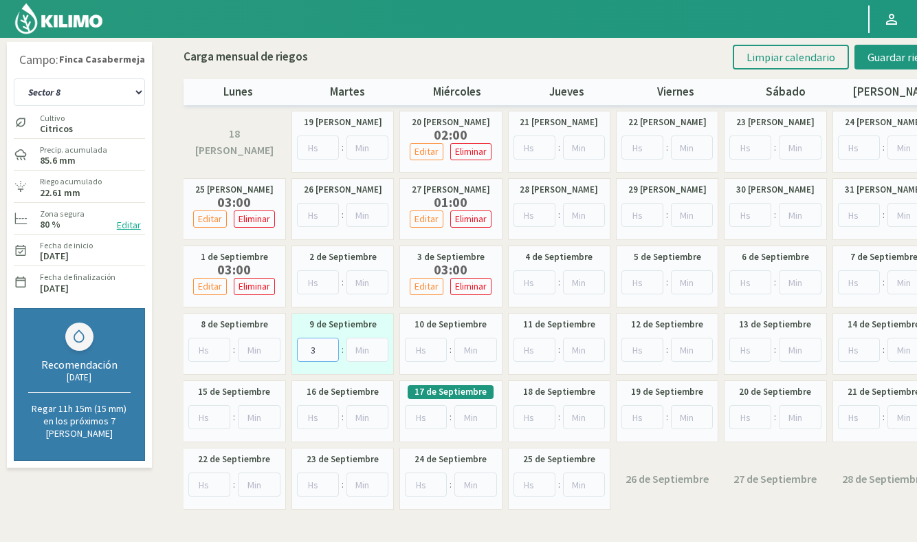
type input "3"
click at [530, 348] on input "number" at bounding box center [535, 350] width 42 height 24
type input "3"
click at [750, 349] on input "number" at bounding box center [751, 350] width 42 height 24
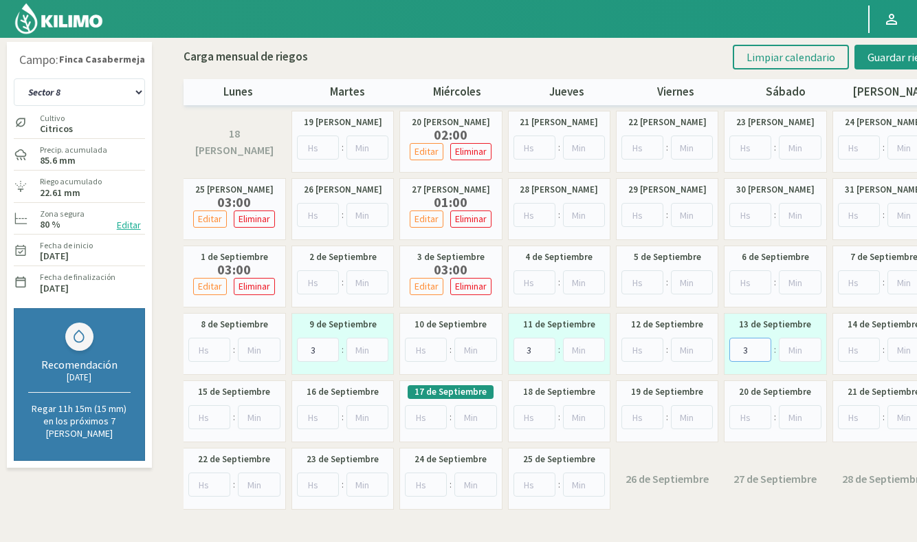
type input "3"
click at [320, 415] on input "number" at bounding box center [318, 417] width 42 height 24
type input "3"
click at [525, 413] on input "number" at bounding box center [535, 417] width 42 height 24
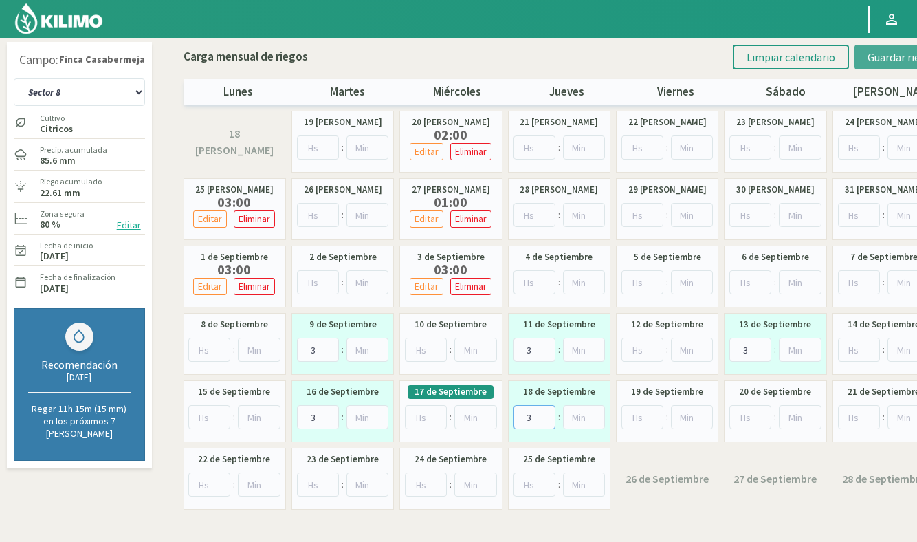
type input "3"
click at [885, 68] on button "Guardar riegos" at bounding box center [903, 57] width 96 height 25
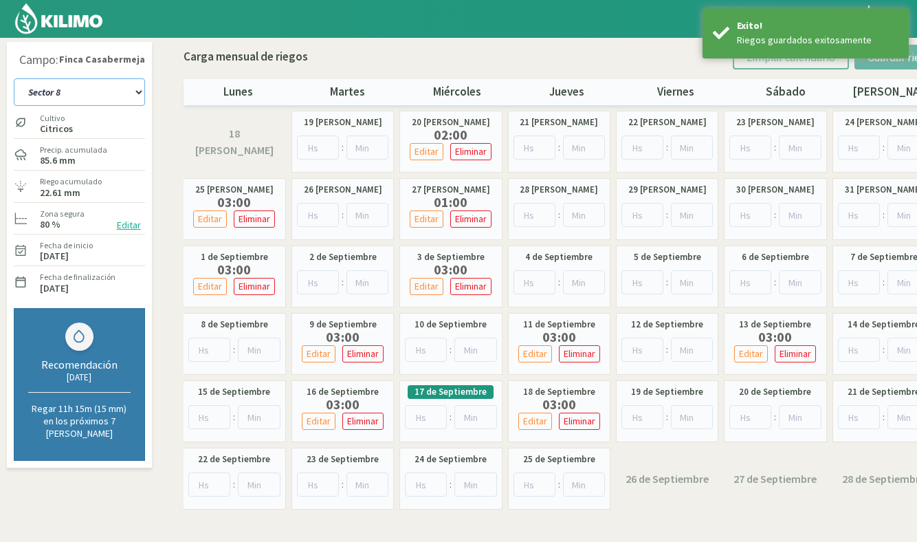
click at [68, 99] on select "Sector 1 Sector 10 Sector 11 Sector 12 Sector 13 Sector 2 Sector 3 Sector 4 Sec…" at bounding box center [79, 92] width 131 height 28
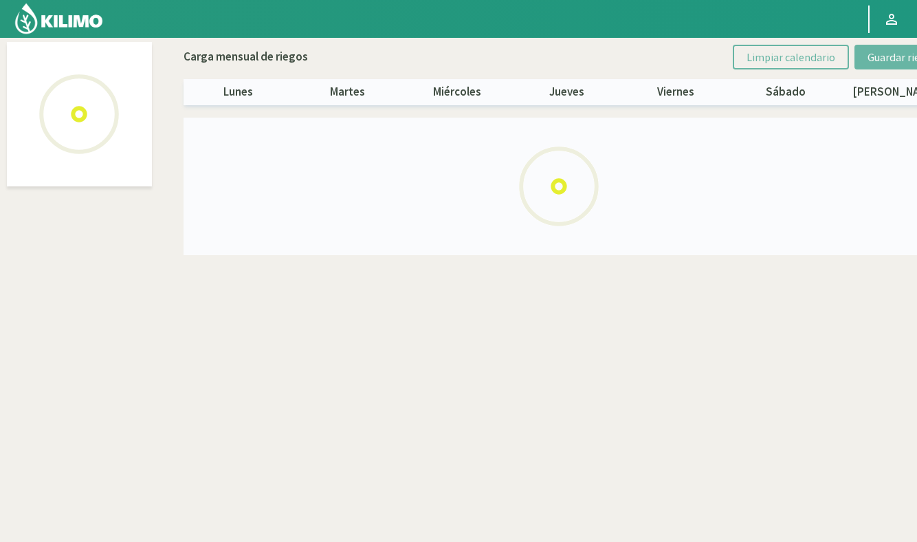
select select "12: Object"
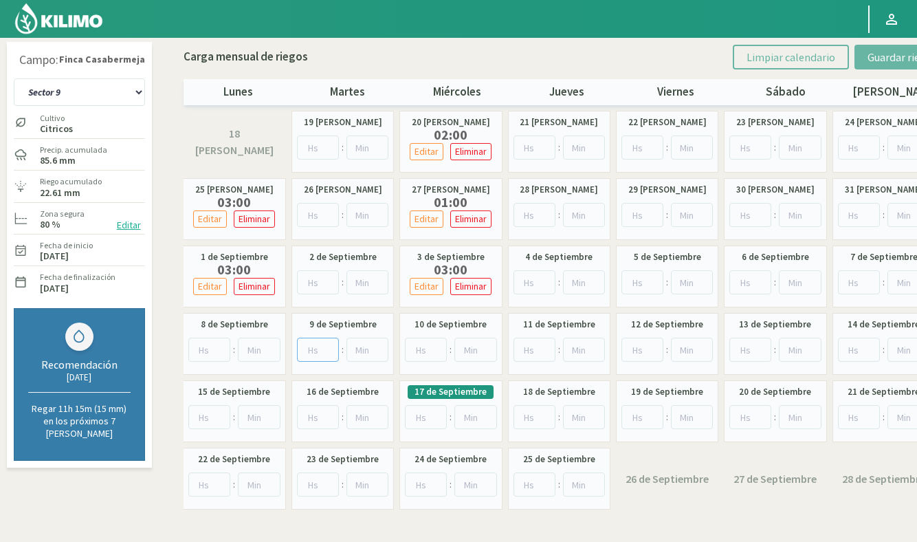
click at [318, 345] on input "number" at bounding box center [318, 350] width 42 height 24
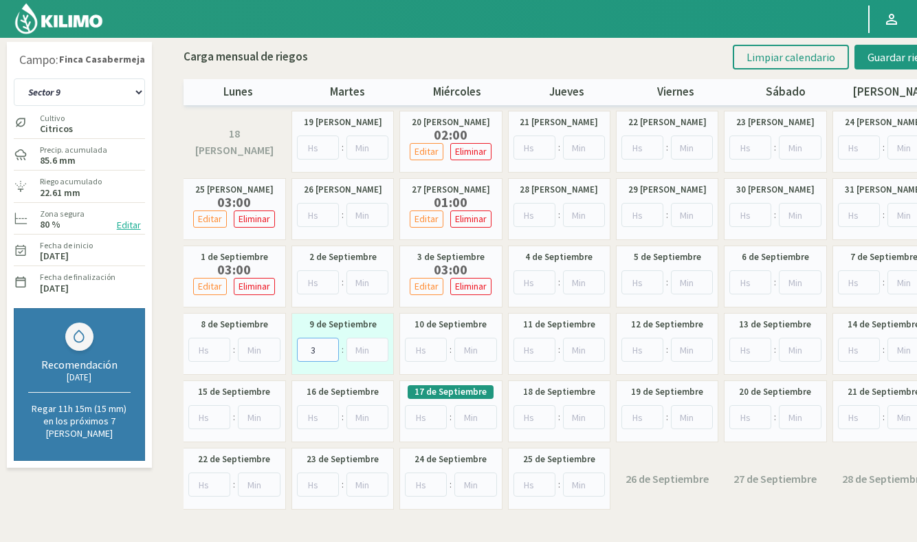
type input "3"
click at [541, 349] on input "0" at bounding box center [535, 350] width 42 height 24
drag, startPoint x: 538, startPoint y: 350, endPoint x: 505, endPoint y: 349, distance: 33.0
click at [505, 349] on div "18 [PERSON_NAME] 19 [PERSON_NAME] : 20 [PERSON_NAME] 02:00 Editar Eliminar Borr…" at bounding box center [560, 310] width 752 height 399
type input "3"
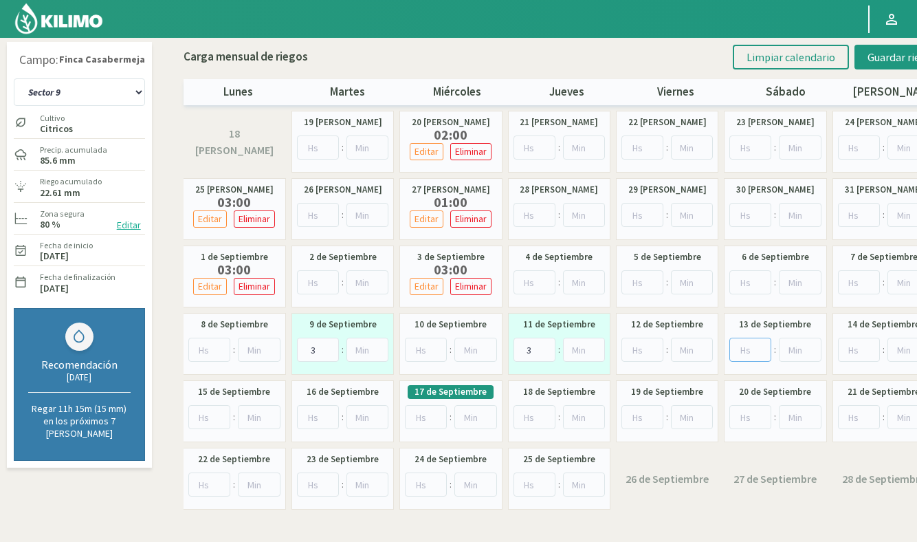
click at [748, 353] on input "number" at bounding box center [751, 350] width 42 height 24
type input "3"
click at [314, 416] on input "number" at bounding box center [318, 417] width 42 height 24
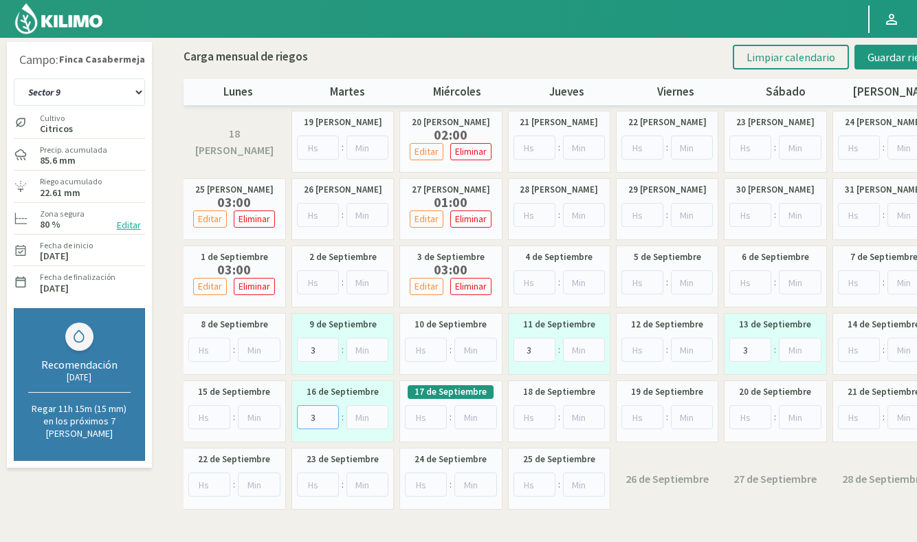
type input "3"
click at [525, 415] on input "number" at bounding box center [535, 417] width 42 height 24
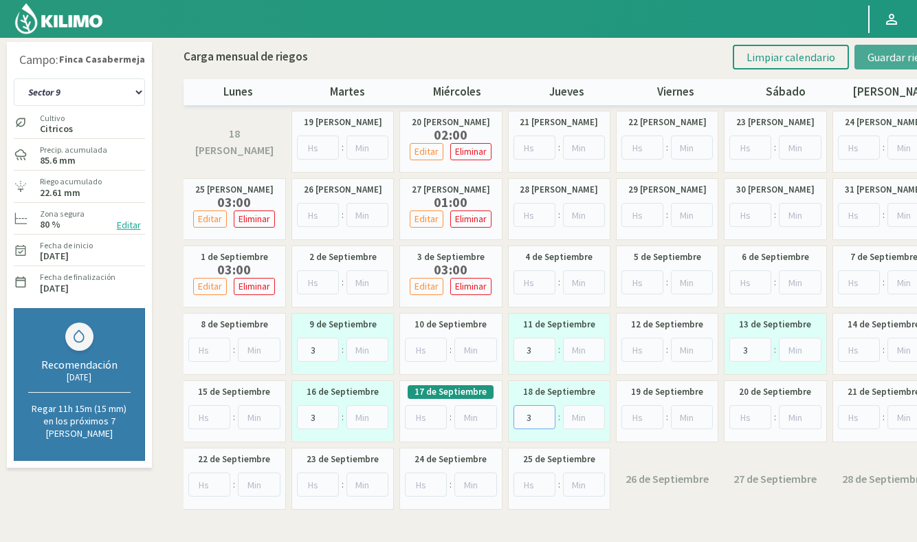
type input "3"
click at [895, 56] on span "Guardar riegos" at bounding box center [902, 57] width 69 height 14
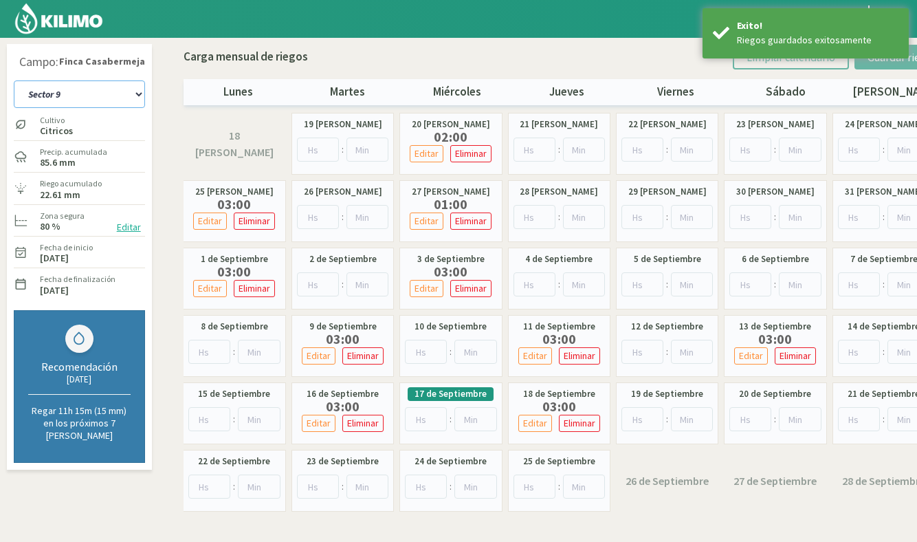
click at [72, 90] on select "Sector 1 Sector 10 Sector 11 Sector 12 Sector 13 Sector 2 Sector 3 Sector 4 Sec…" at bounding box center [79, 94] width 131 height 28
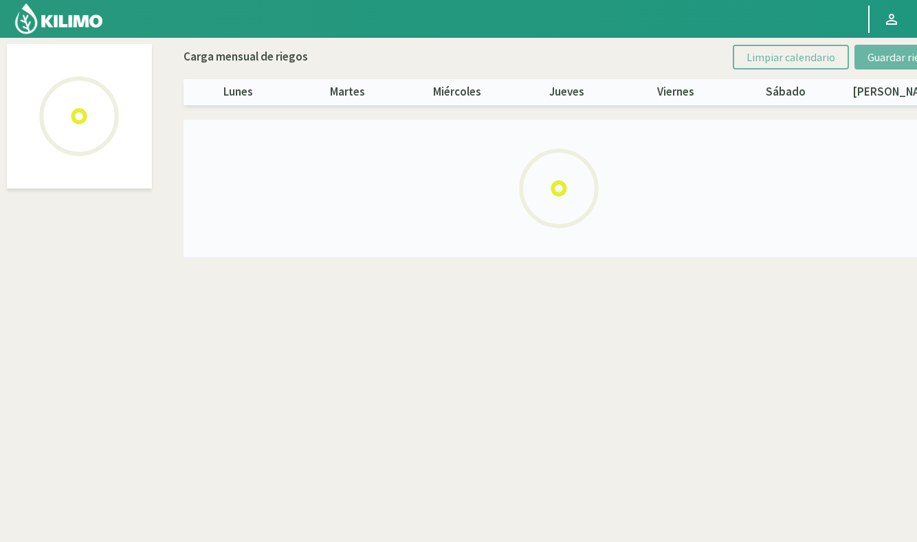
select select "1: Object"
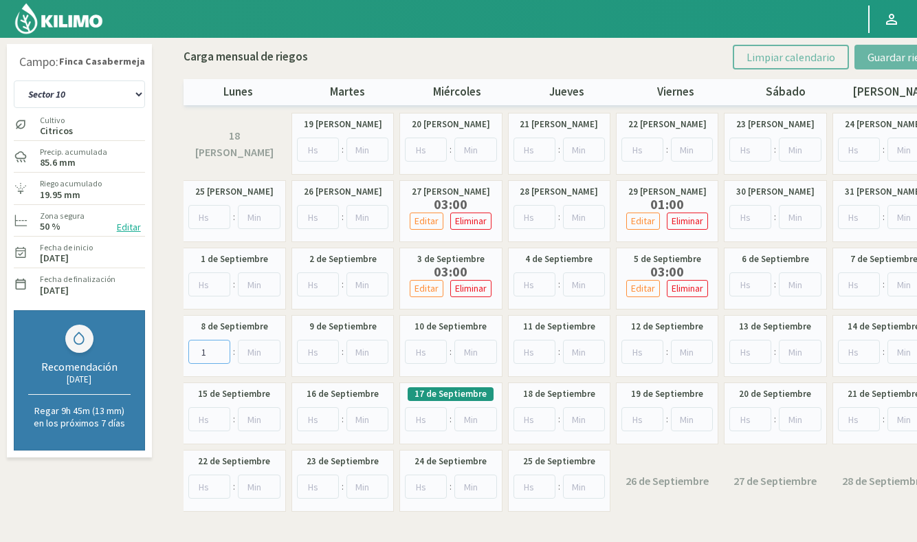
click at [215, 346] on input "1" at bounding box center [209, 352] width 43 height 24
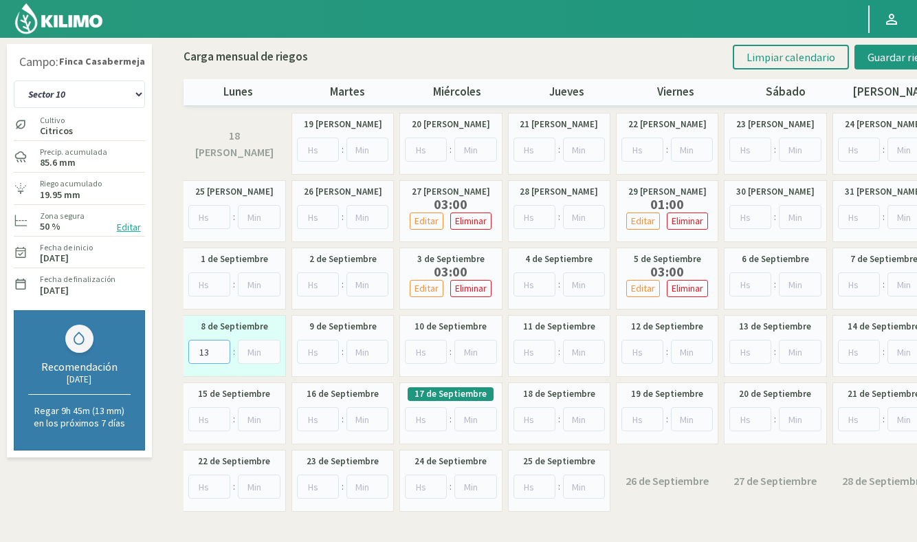
drag, startPoint x: 215, startPoint y: 351, endPoint x: 186, endPoint y: 354, distance: 29.8
click at [186, 354] on div "8 de Septiembre 13 :" at bounding box center [235, 346] width 102 height 62
type input "2"
click at [420, 352] on input "number" at bounding box center [426, 352] width 42 height 24
type input "2"
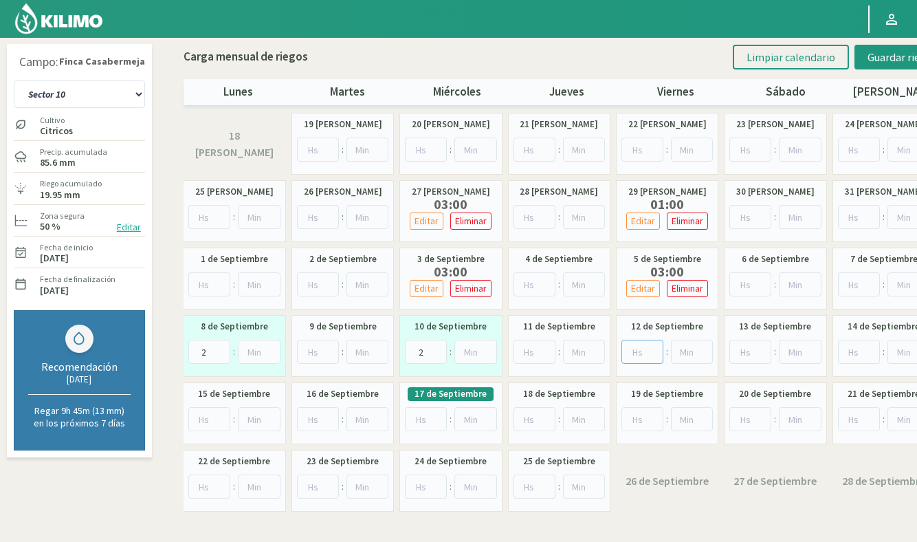
click at [637, 349] on input "number" at bounding box center [643, 352] width 42 height 24
type input "2"
click at [854, 350] on input "number" at bounding box center [859, 352] width 43 height 24
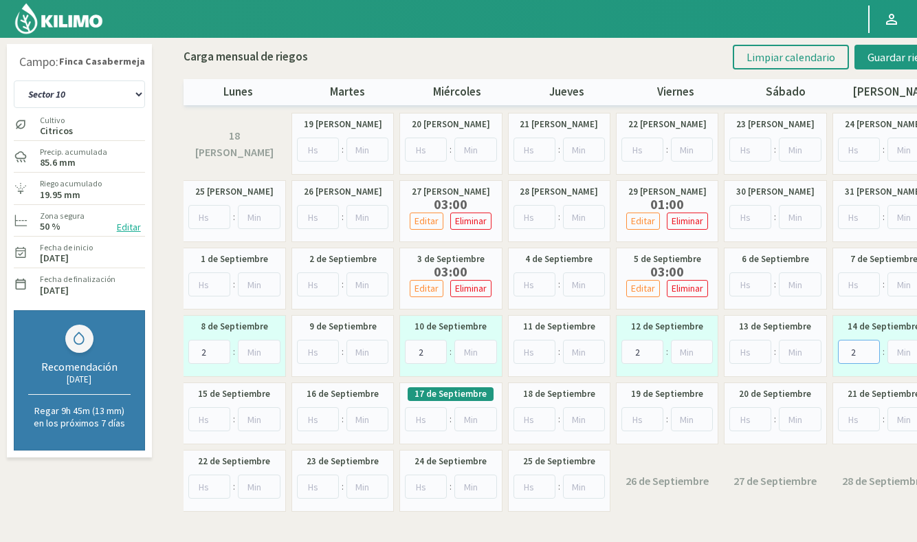
type input "2"
drag, startPoint x: 207, startPoint y: 419, endPoint x: 340, endPoint y: 417, distance: 132.7
click at [207, 419] on input "number" at bounding box center [209, 419] width 43 height 24
type input "2"
click at [423, 417] on input "number" at bounding box center [426, 419] width 42 height 24
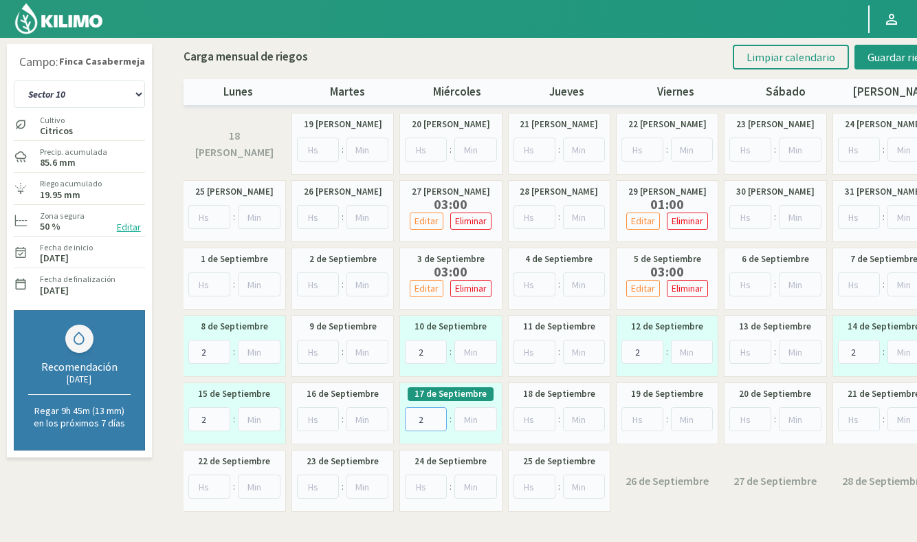
type input "2"
click at [644, 418] on input "number" at bounding box center [643, 419] width 42 height 24
type input "2"
click at [855, 418] on input "number" at bounding box center [859, 419] width 43 height 24
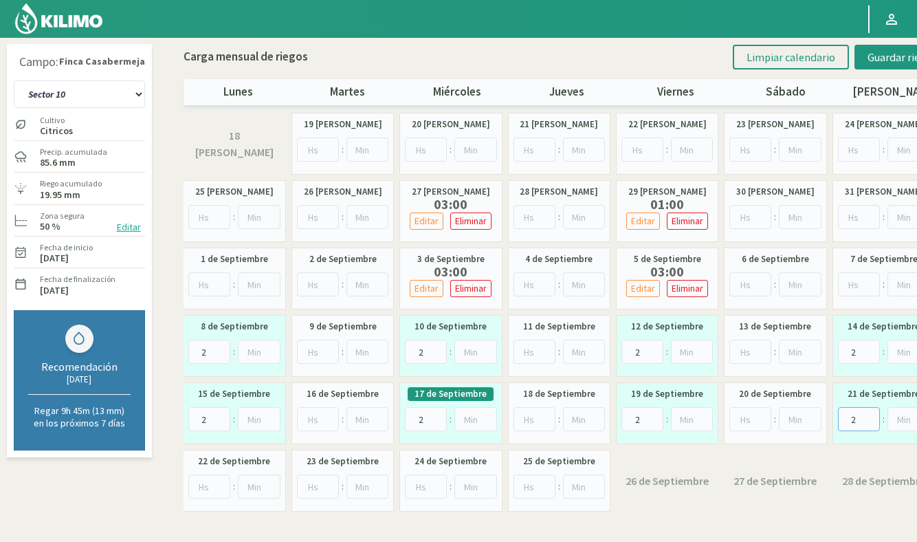
drag, startPoint x: 864, startPoint y: 422, endPoint x: 829, endPoint y: 418, distance: 34.6
click at [829, 418] on div "18 [PERSON_NAME] 19 [PERSON_NAME] : 20 [PERSON_NAME] : 21 [PERSON_NAME] : 22 [P…" at bounding box center [560, 312] width 752 height 399
type input "0"
click at [640, 422] on input "2" at bounding box center [643, 419] width 42 height 24
click at [870, 46] on button "Guardar riegos" at bounding box center [903, 57] width 96 height 25
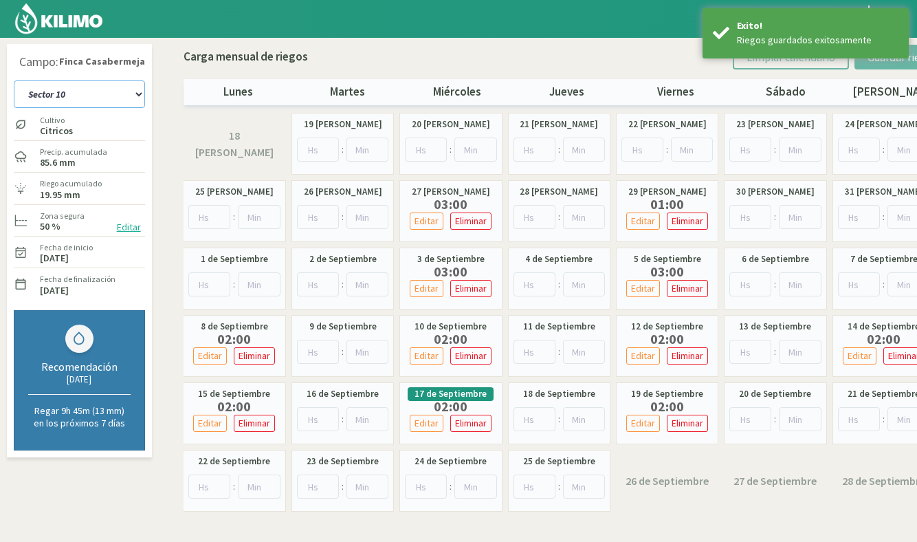
click at [100, 100] on select "Sector 1 Sector 10 Sector 11 Sector 12 Sector 13 Sector 2 Sector 3 Sector 4 Sec…" at bounding box center [79, 94] width 131 height 28
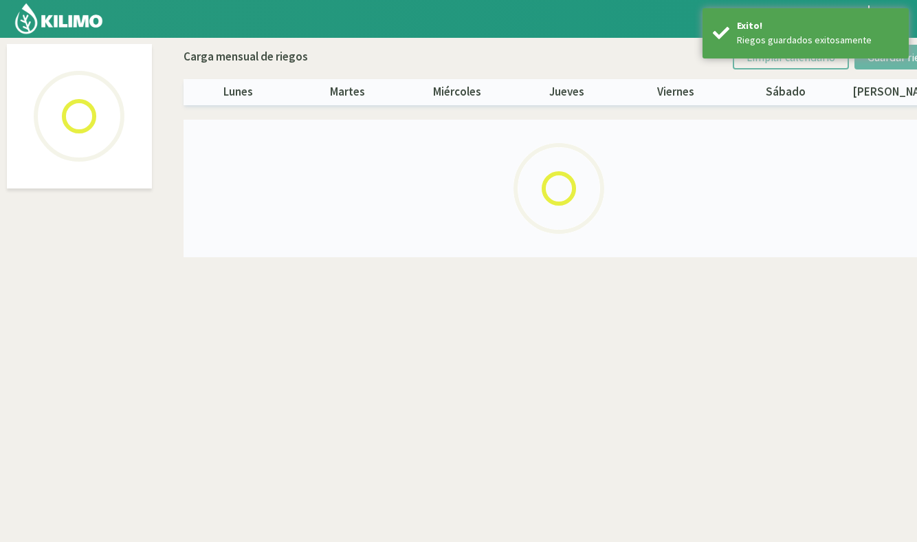
select select "2: Object"
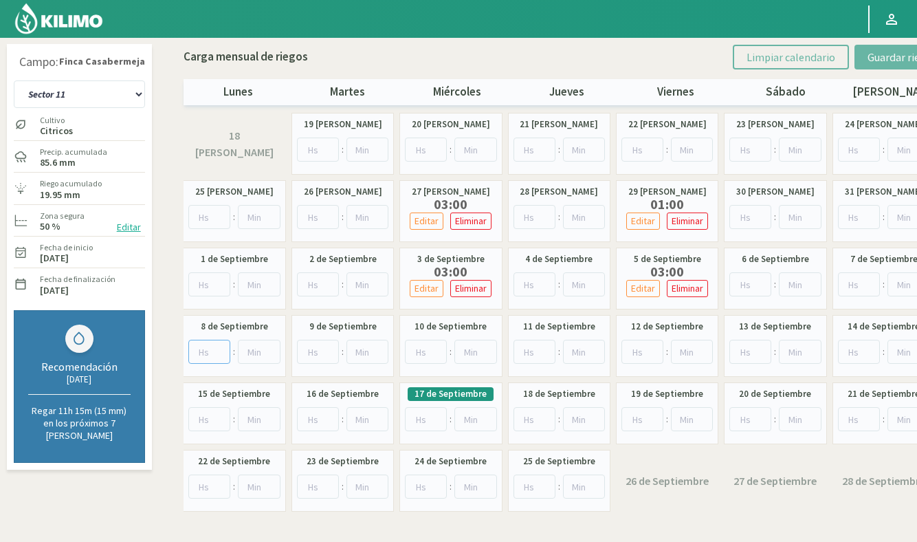
drag, startPoint x: 212, startPoint y: 351, endPoint x: 284, endPoint y: 352, distance: 72.2
click at [212, 351] on input "number" at bounding box center [209, 352] width 43 height 24
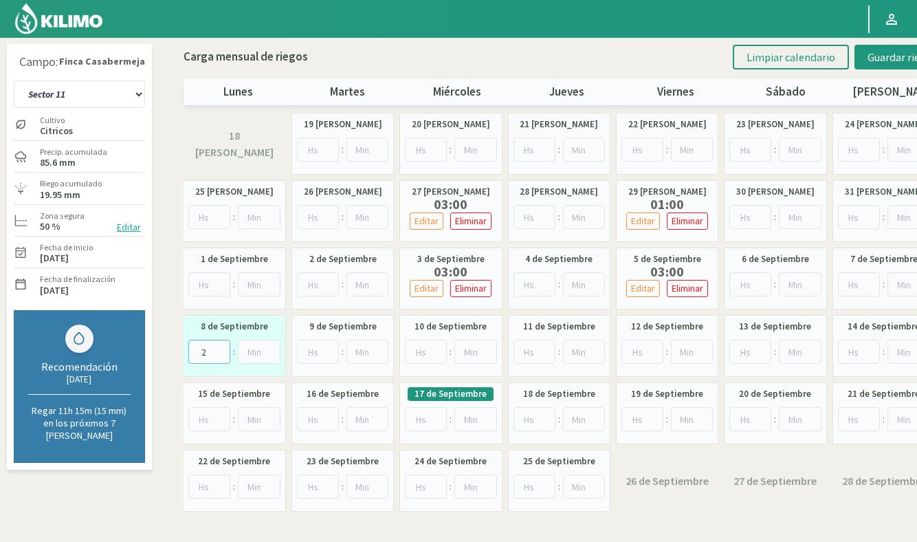
type input "2"
click at [426, 355] on input "number" at bounding box center [426, 352] width 42 height 24
type input "2"
drag, startPoint x: 644, startPoint y: 351, endPoint x: 692, endPoint y: 350, distance: 47.5
click at [644, 351] on input "number" at bounding box center [643, 352] width 42 height 24
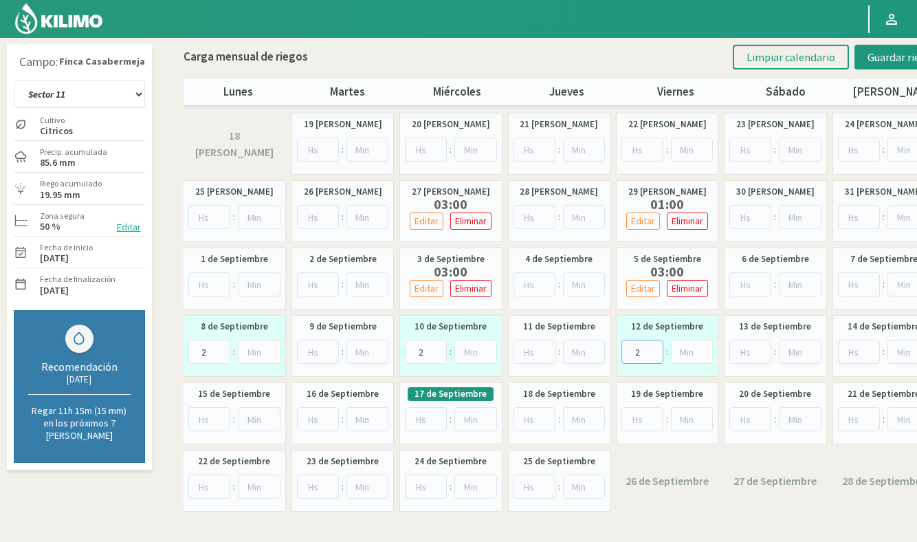
type input "2"
click at [861, 348] on input "number" at bounding box center [859, 352] width 43 height 24
type input "2"
drag, startPoint x: 213, startPoint y: 418, endPoint x: 237, endPoint y: 420, distance: 23.5
click at [214, 418] on input "number" at bounding box center [209, 419] width 43 height 24
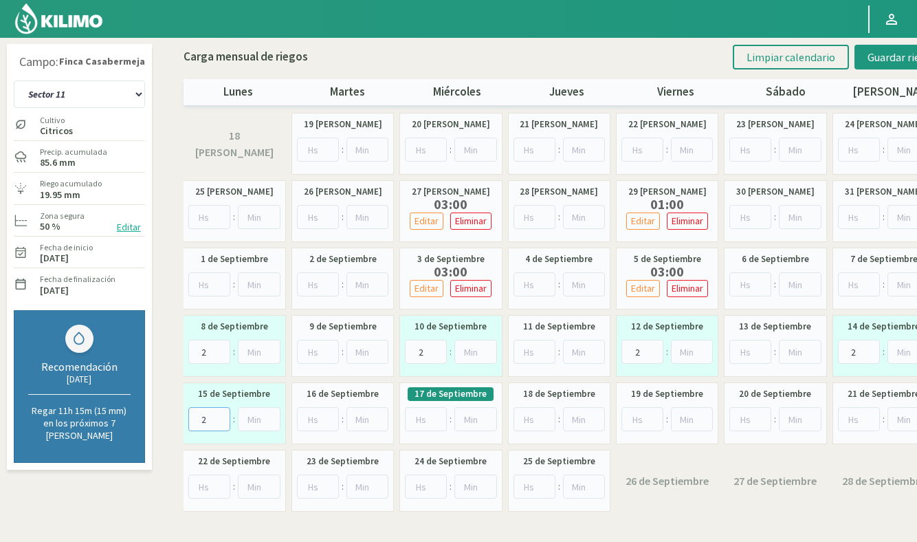
type input "2"
click at [419, 422] on input "number" at bounding box center [426, 419] width 42 height 24
type input "2"
drag, startPoint x: 640, startPoint y: 423, endPoint x: 659, endPoint y: 403, distance: 28.2
click at [639, 423] on input "number" at bounding box center [643, 419] width 42 height 24
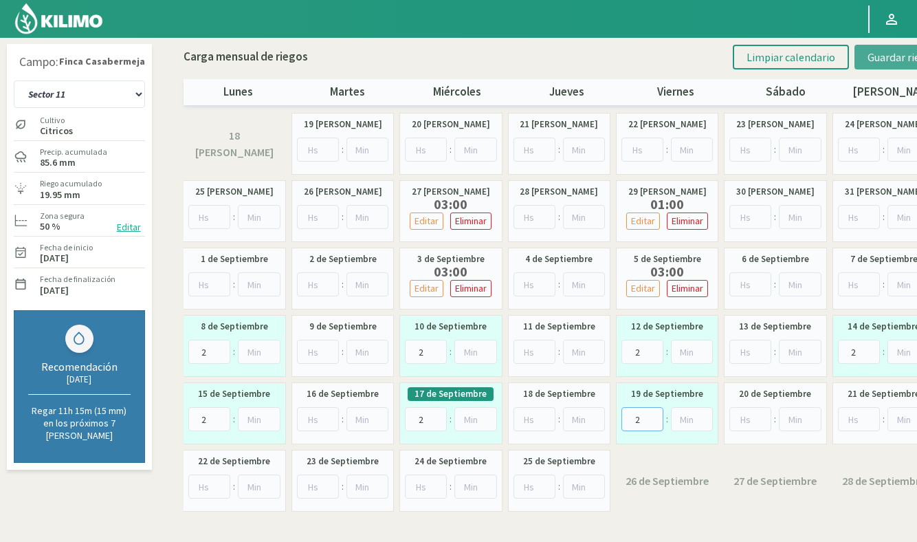
type input "2"
click at [886, 54] on span "Guardar riegos" at bounding box center [902, 57] width 69 height 14
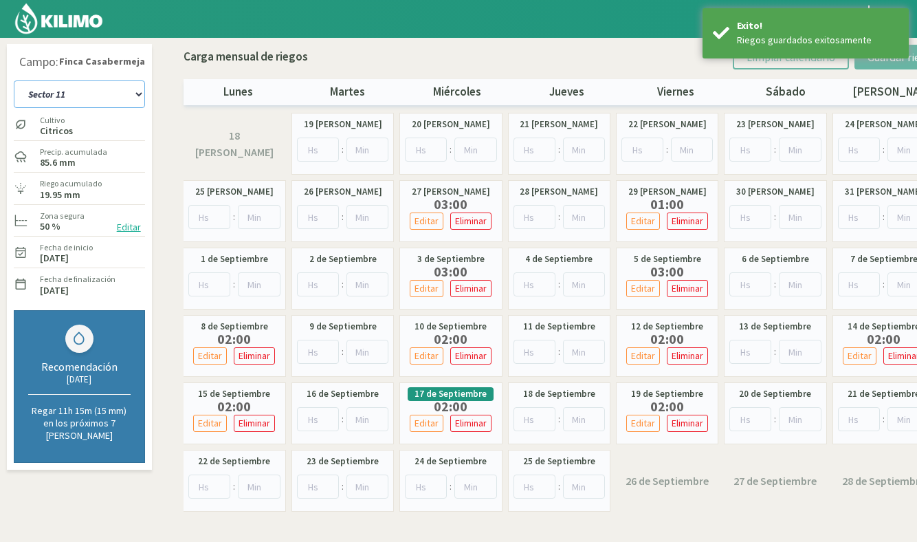
click at [104, 90] on select "Sector 1 Sector 10 Sector 11 Sector 12 Sector 13 Sector 2 Sector 3 Sector 4 Sec…" at bounding box center [79, 94] width 131 height 28
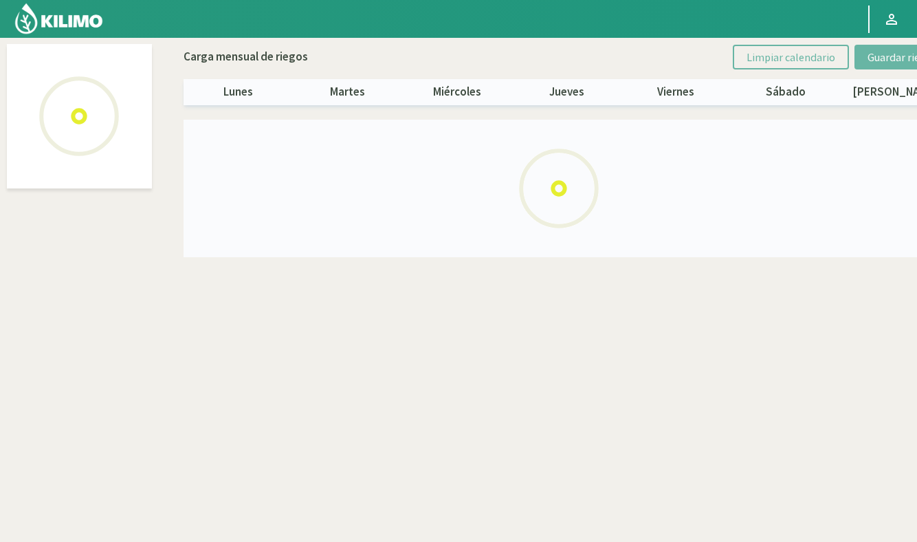
select select "3: Object"
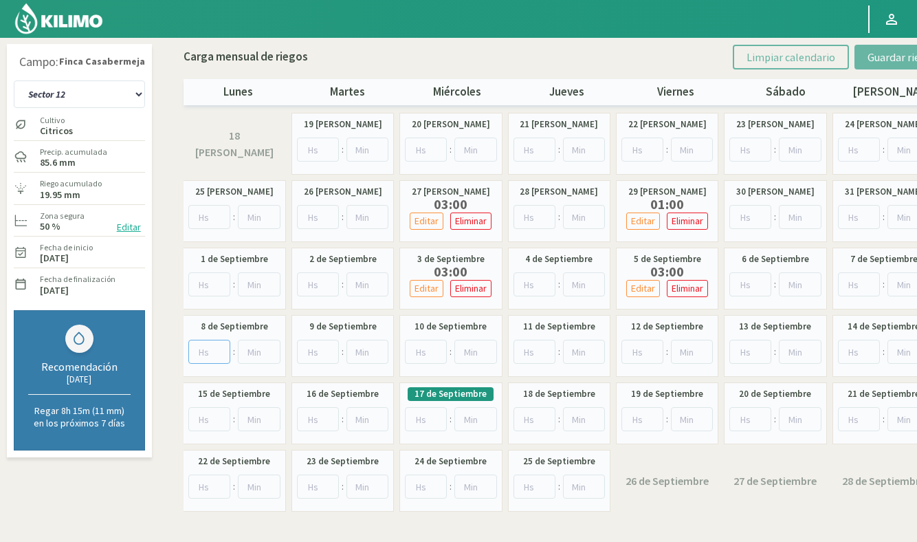
drag, startPoint x: 212, startPoint y: 351, endPoint x: 223, endPoint y: 350, distance: 11.1
click at [212, 351] on input "number" at bounding box center [209, 352] width 43 height 24
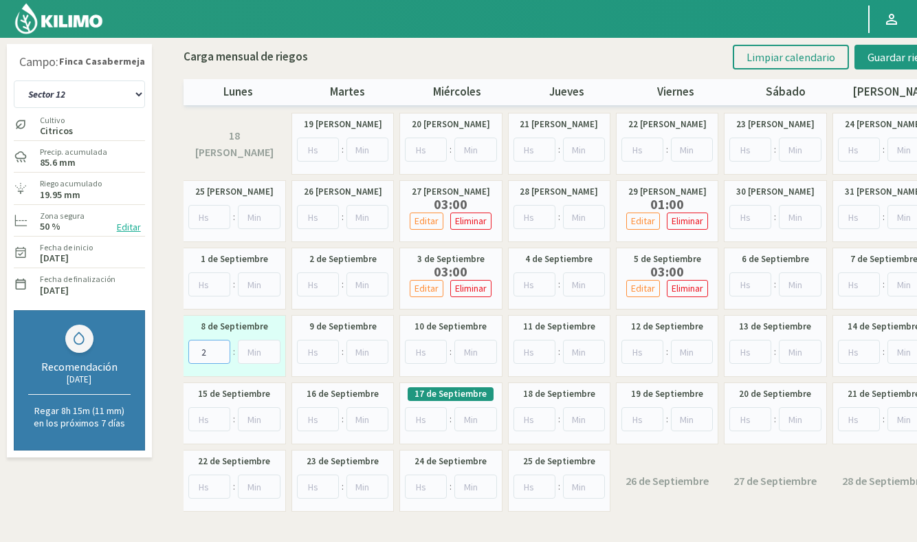
type input "2"
click at [422, 351] on input "number" at bounding box center [426, 352] width 42 height 24
type input "2"
drag, startPoint x: 641, startPoint y: 348, endPoint x: 730, endPoint y: 350, distance: 89.4
click at [641, 348] on input "number" at bounding box center [643, 352] width 42 height 24
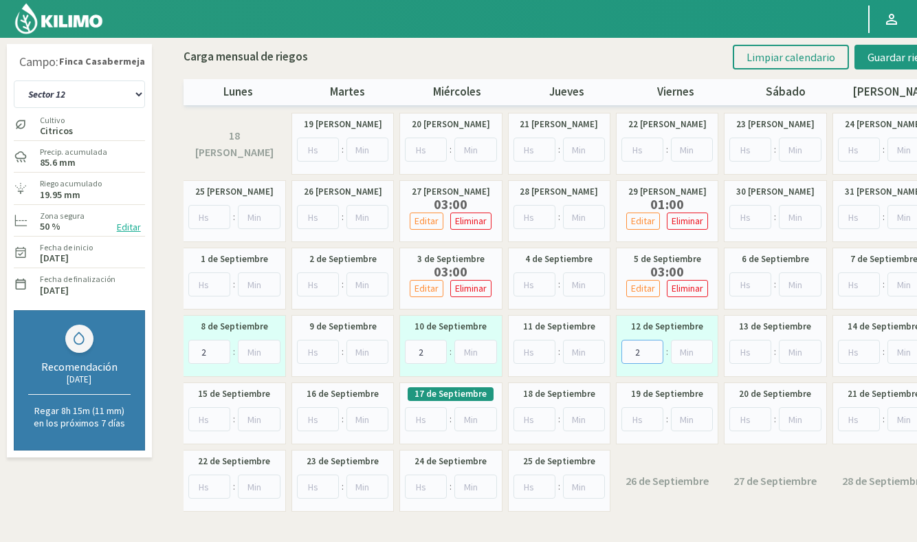
type input "2"
click at [861, 352] on input "number" at bounding box center [859, 352] width 43 height 24
type input "2"
drag, startPoint x: 201, startPoint y: 422, endPoint x: 313, endPoint y: 410, distance: 112.8
click at [201, 422] on input "number" at bounding box center [209, 419] width 43 height 24
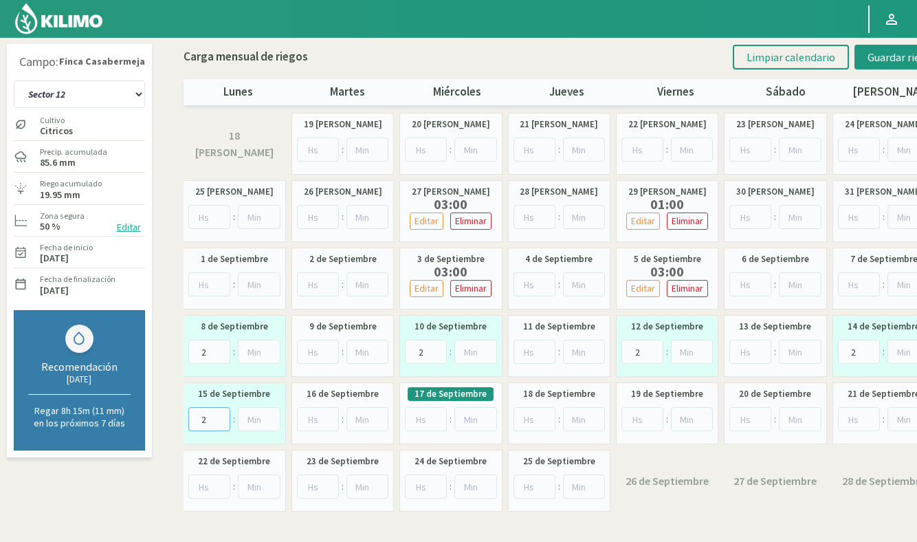
type input "2"
click at [426, 419] on input "number" at bounding box center [426, 419] width 42 height 24
type input "2"
click at [637, 417] on input "number" at bounding box center [643, 419] width 42 height 24
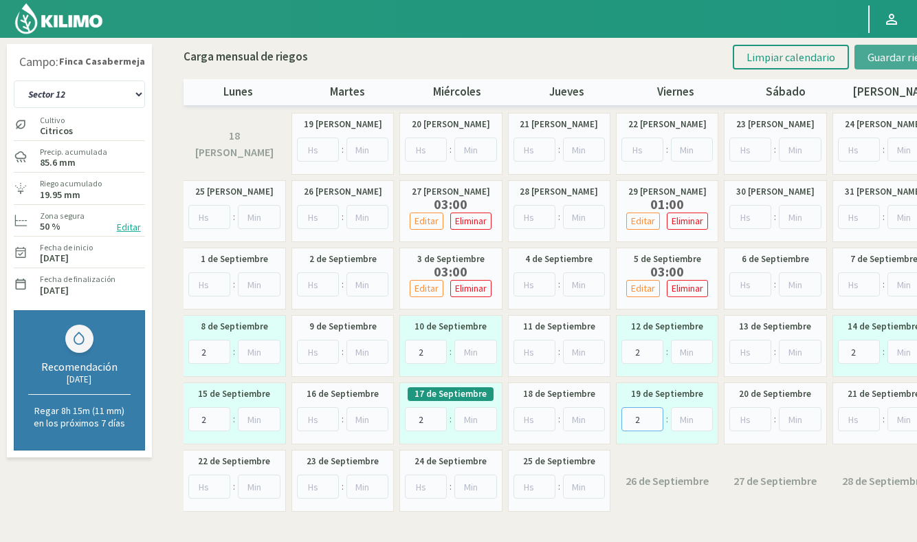
type input "2"
click at [889, 58] on span "Guardar riegos" at bounding box center [902, 57] width 69 height 14
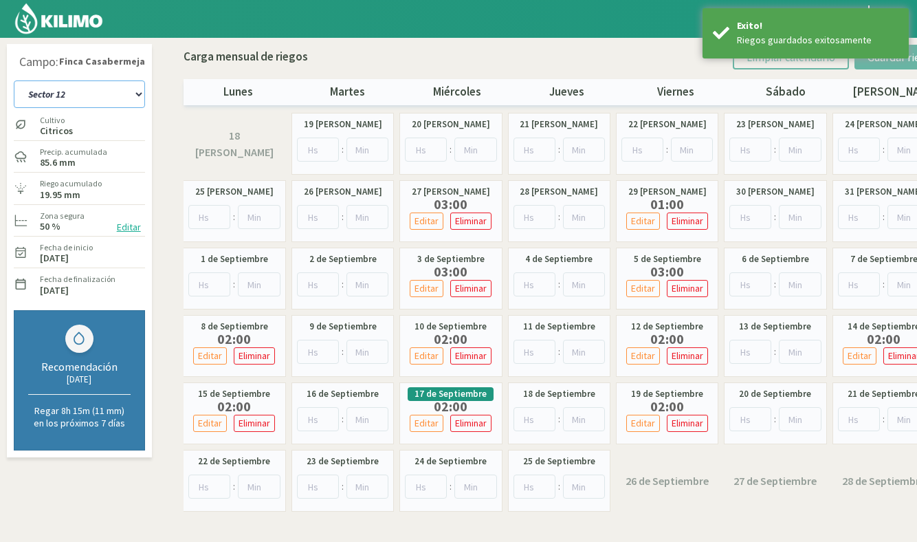
click at [85, 96] on select "Sector 1 Sector 10 Sector 11 Sector 12 Sector 13 Sector 2 Sector 3 Sector 4 Sec…" at bounding box center [79, 94] width 131 height 28
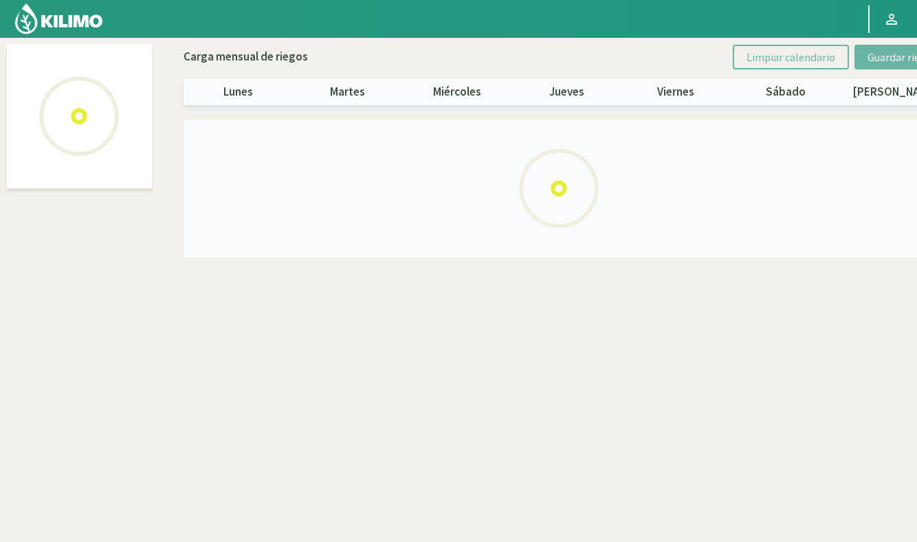
select select "4: Object"
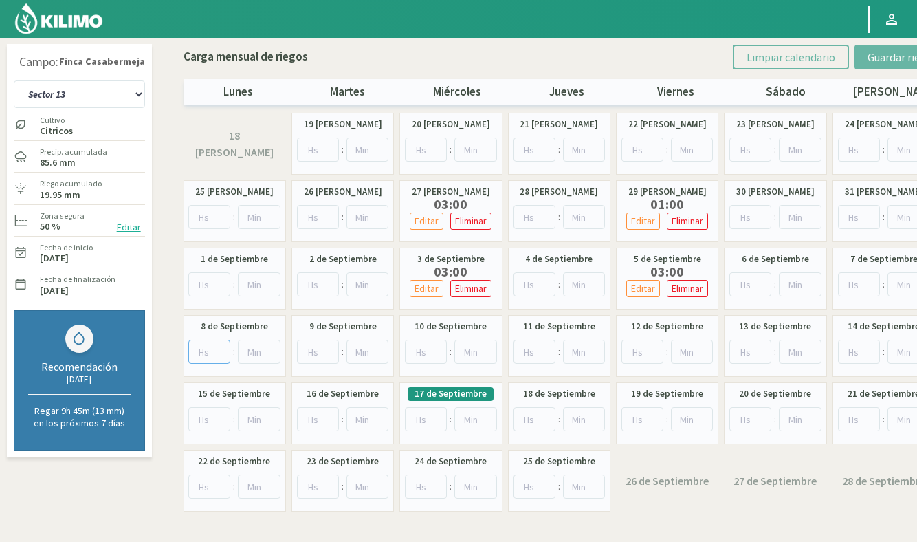
click at [209, 354] on input "number" at bounding box center [209, 352] width 43 height 24
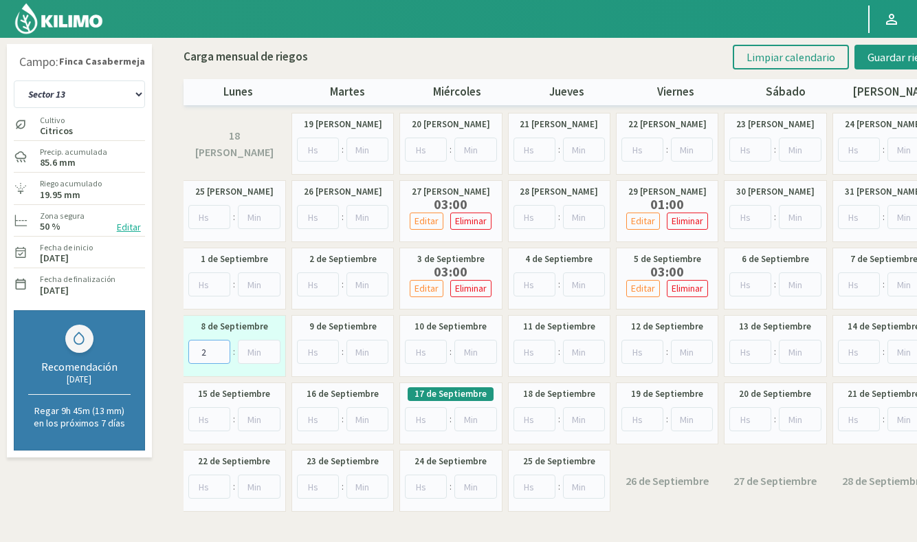
type input "2"
click at [430, 352] on input "number" at bounding box center [426, 352] width 42 height 24
type input "2"
click at [635, 353] on input "number" at bounding box center [643, 352] width 42 height 24
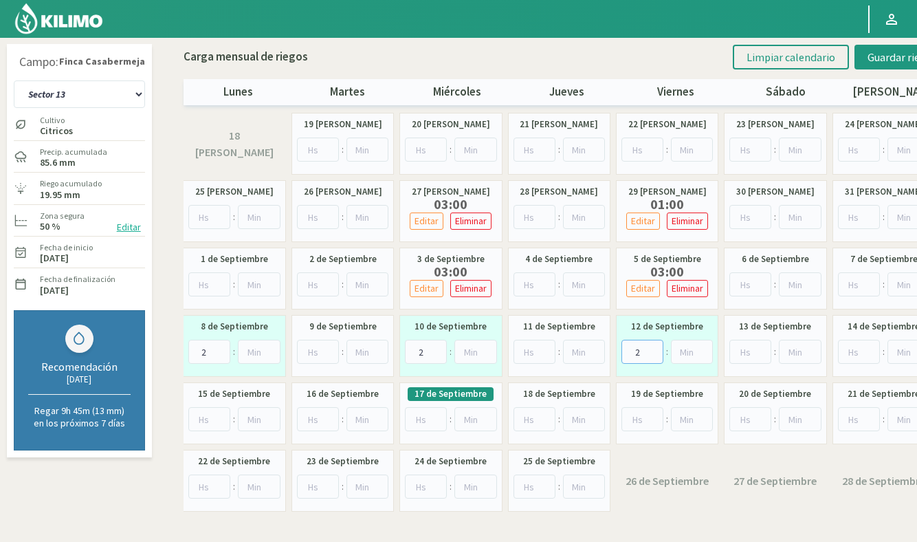
type input "2"
click at [858, 353] on input "number" at bounding box center [859, 352] width 43 height 24
type input "2"
click at [212, 419] on input "number" at bounding box center [209, 419] width 43 height 24
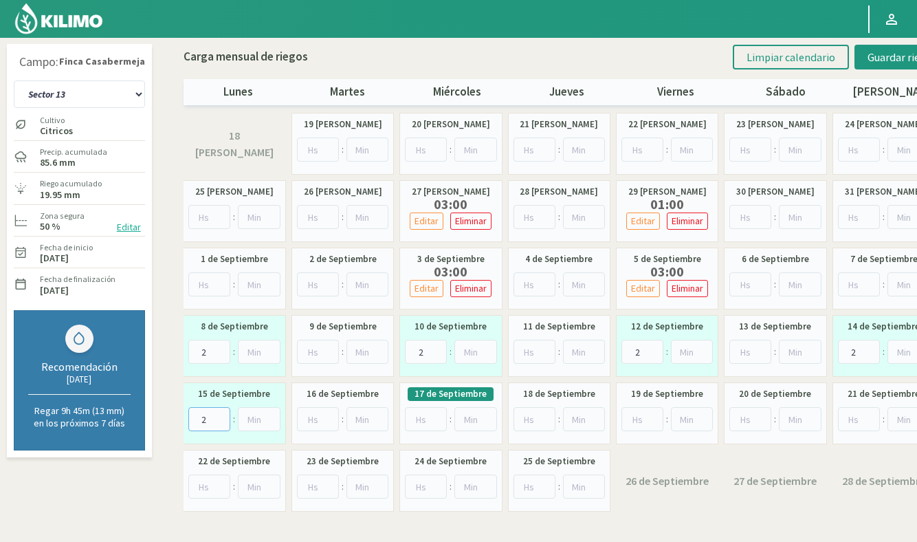
type input "2"
click at [419, 421] on input "number" at bounding box center [426, 419] width 42 height 24
type input "2"
click at [638, 415] on input "2" at bounding box center [643, 419] width 42 height 24
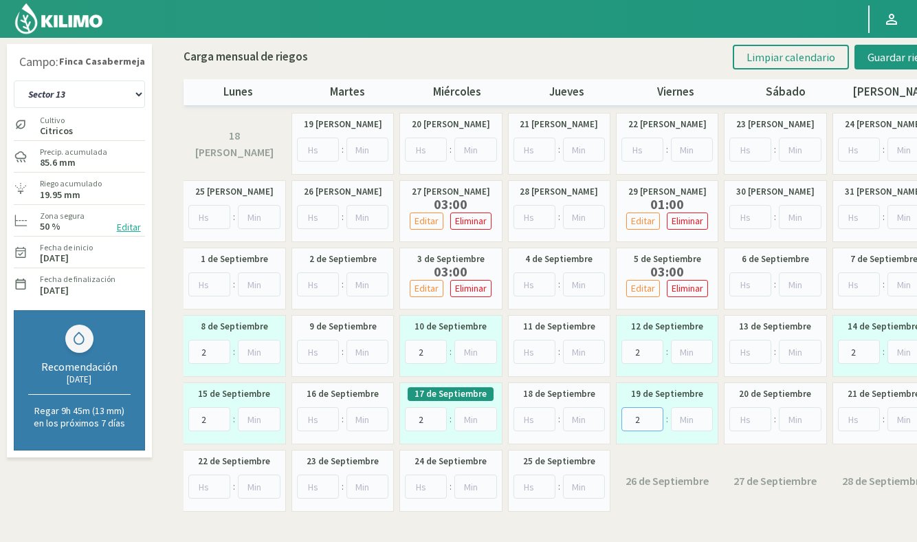
type input "2"
click at [884, 69] on div "Carga mensual de riegos Limpiar calendario Guardar riegos lunes martes miércole…" at bounding box center [567, 71] width 767 height 67
click at [886, 68] on button "Guardar riegos" at bounding box center [903, 57] width 96 height 25
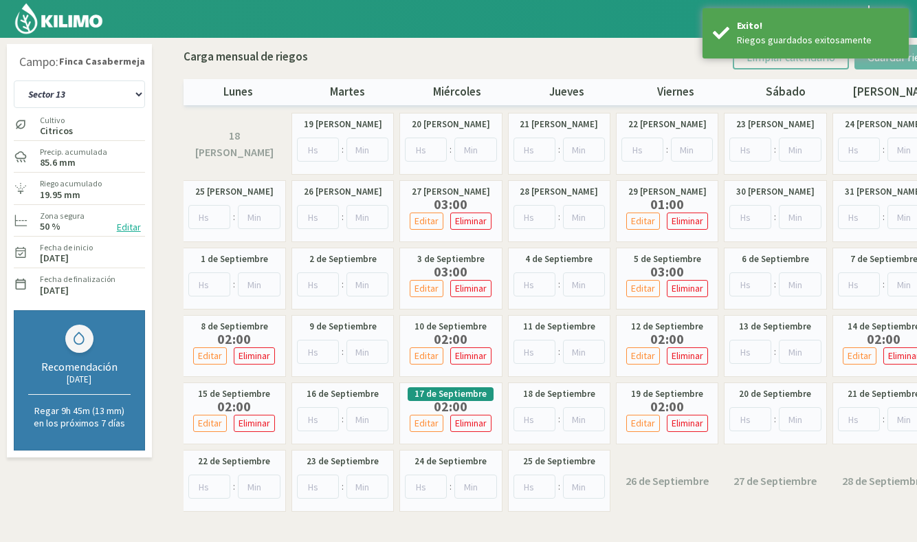
click at [86, 26] on img at bounding box center [59, 18] width 90 height 33
